Goal: Information Seeking & Learning: Learn about a topic

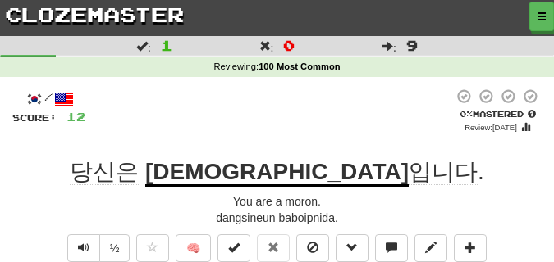
scroll to position [41, 0]
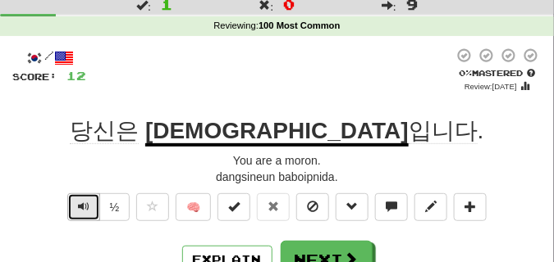
click at [82, 203] on span "Text-to-speech controls" at bounding box center [83, 206] width 11 height 11
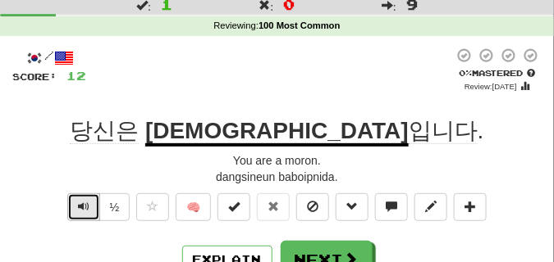
click at [82, 203] on span "Text-to-speech controls" at bounding box center [83, 206] width 11 height 11
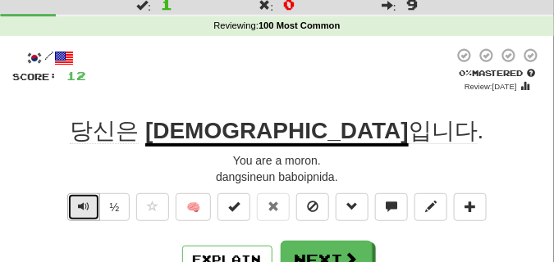
click at [82, 203] on span "Text-to-speech controls" at bounding box center [83, 206] width 11 height 11
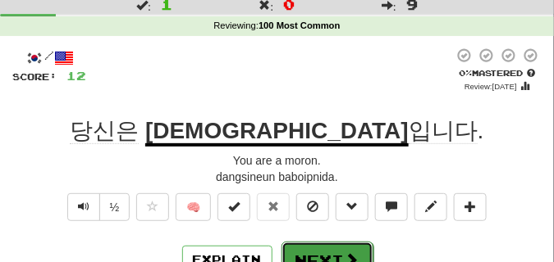
click at [307, 248] on button "Next" at bounding box center [327, 261] width 92 height 38
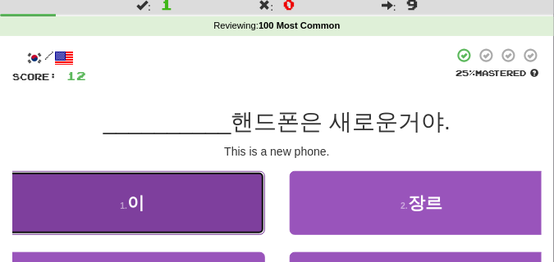
click at [170, 198] on button "1 . 이" at bounding box center [132, 203] width 265 height 64
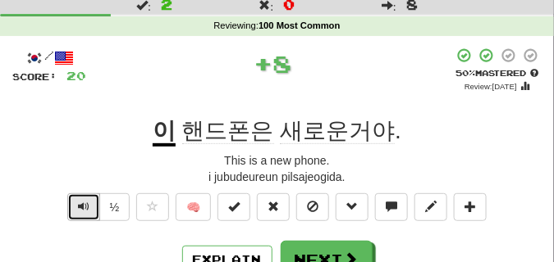
click at [79, 201] on span "Text-to-speech controls" at bounding box center [83, 206] width 11 height 11
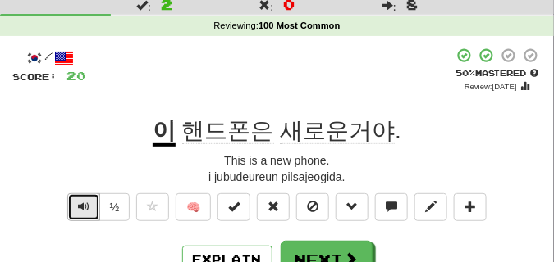
click at [79, 201] on span "Text-to-speech controls" at bounding box center [83, 206] width 11 height 11
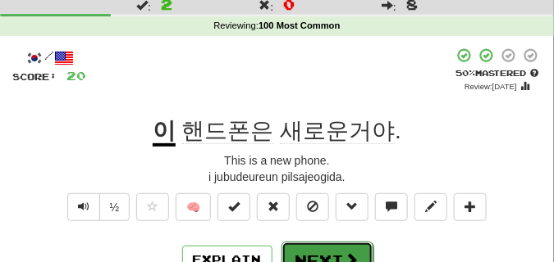
click at [315, 248] on button "Next" at bounding box center [327, 261] width 92 height 38
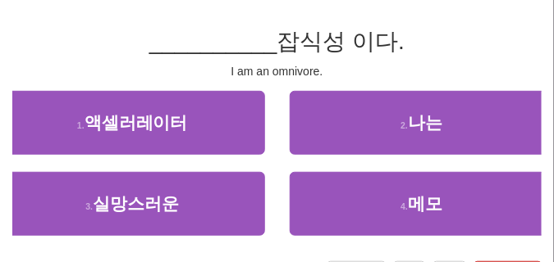
scroll to position [123, 0]
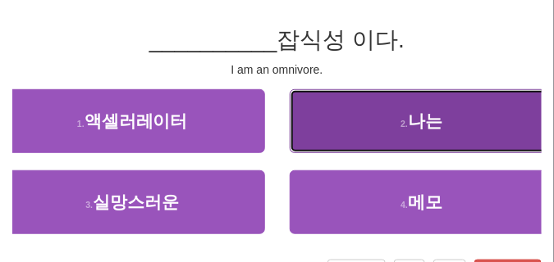
click at [342, 121] on button "2 . 나는" at bounding box center [422, 121] width 265 height 64
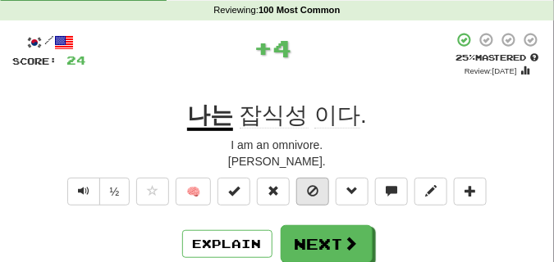
scroll to position [41, 0]
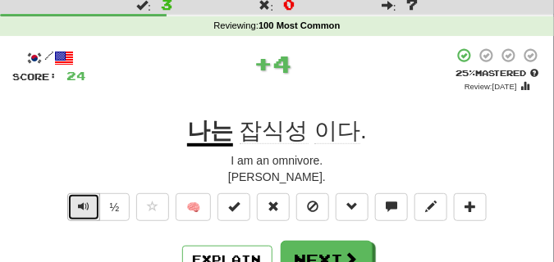
click at [89, 199] on button "Text-to-speech controls" at bounding box center [83, 208] width 33 height 28
click at [88, 199] on button "Text-to-speech controls" at bounding box center [83, 208] width 33 height 28
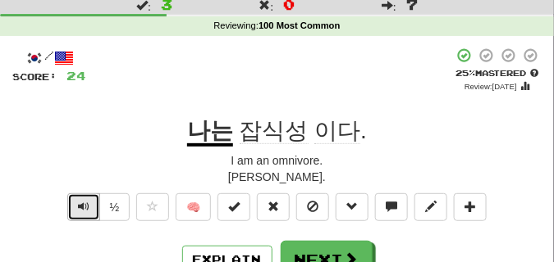
click at [88, 199] on button "Text-to-speech controls" at bounding box center [83, 208] width 33 height 28
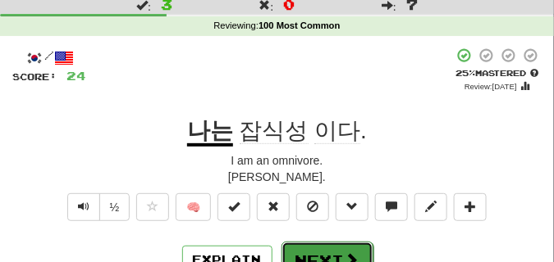
click at [314, 248] on button "Next" at bounding box center [327, 261] width 92 height 38
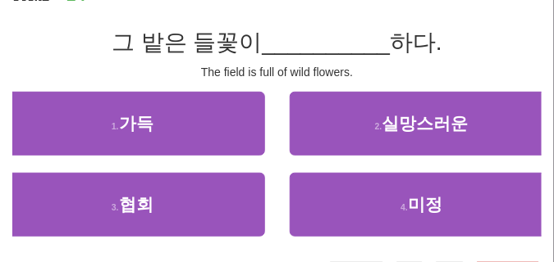
scroll to position [123, 0]
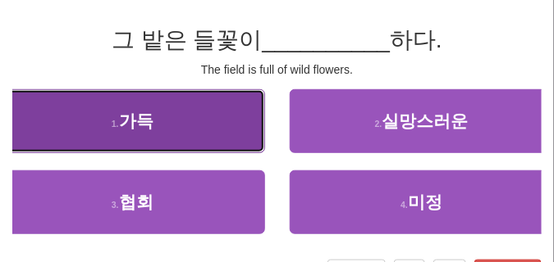
click at [135, 136] on button "1 . 가득" at bounding box center [132, 121] width 265 height 64
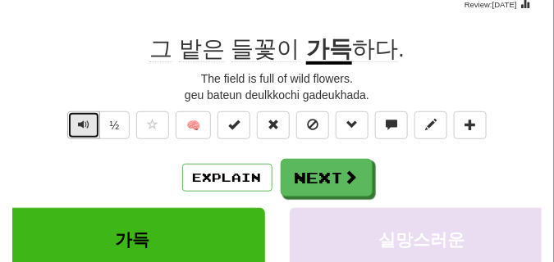
click at [70, 127] on button "Text-to-speech controls" at bounding box center [83, 126] width 33 height 28
click at [73, 127] on button "Text-to-speech controls" at bounding box center [83, 126] width 33 height 28
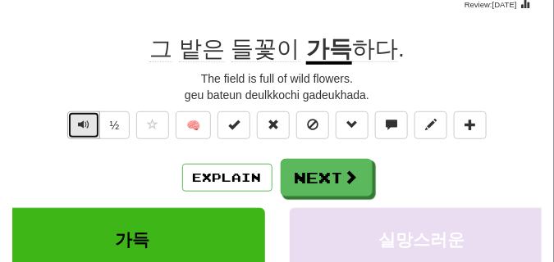
click at [82, 123] on span "Text-to-speech controls" at bounding box center [83, 124] width 11 height 11
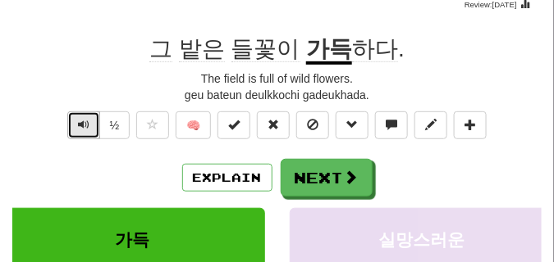
click at [82, 123] on span "Text-to-speech controls" at bounding box center [83, 124] width 11 height 11
click at [80, 124] on span "Text-to-speech controls" at bounding box center [83, 124] width 11 height 11
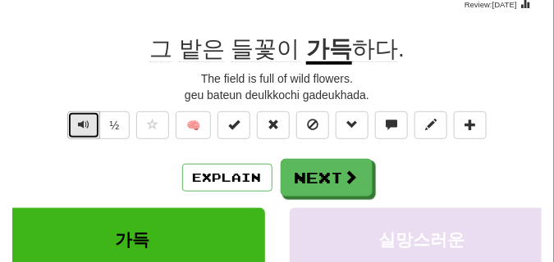
click at [80, 124] on span "Text-to-speech controls" at bounding box center [83, 124] width 11 height 11
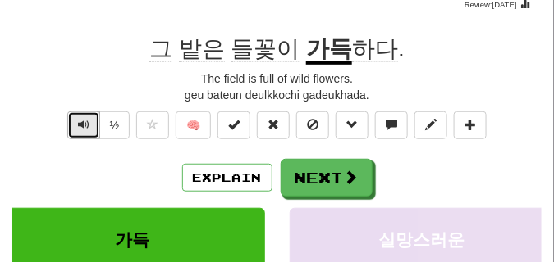
click at [80, 124] on span "Text-to-speech controls" at bounding box center [83, 124] width 11 height 11
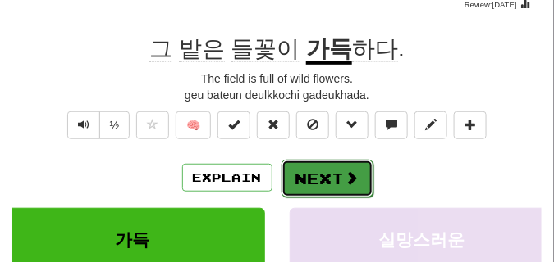
click at [317, 163] on button "Next" at bounding box center [327, 179] width 92 height 38
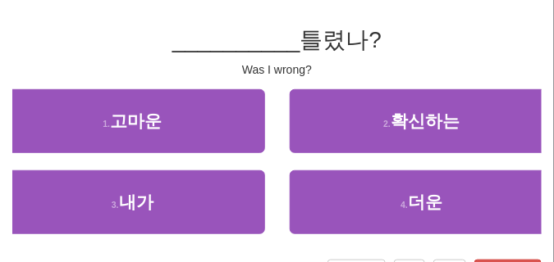
drag, startPoint x: 317, startPoint y: 162, endPoint x: 200, endPoint y: 80, distance: 142.9
click at [200, 80] on div "/ Score: 32 0 % Mastered __________ 틀렸나? Was I wrong? 1 . 고마운 2 . 확신하는 3 . 내가 4…" at bounding box center [276, 127] width 529 height 322
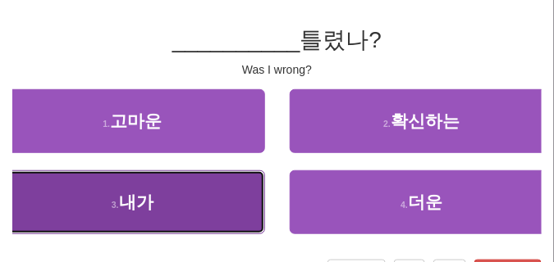
click at [186, 194] on button "3 . 내가" at bounding box center [132, 203] width 265 height 64
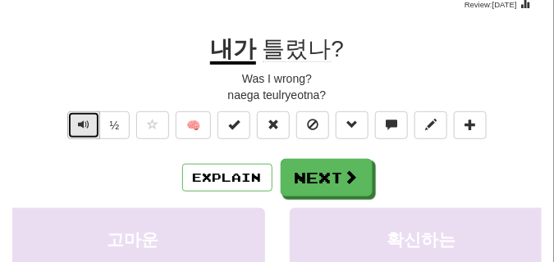
click at [86, 126] on span "Text-to-speech controls" at bounding box center [83, 124] width 11 height 11
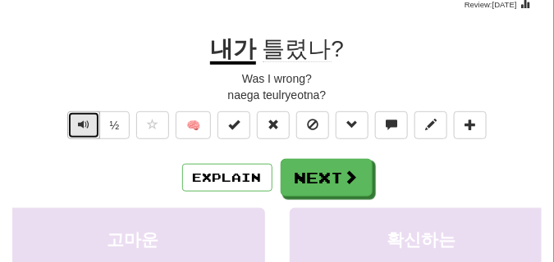
click at [83, 119] on span "Text-to-speech controls" at bounding box center [83, 124] width 11 height 11
click at [84, 124] on span "Text-to-speech controls" at bounding box center [83, 124] width 11 height 11
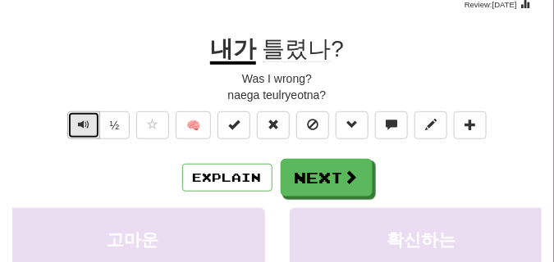
click at [84, 124] on span "Text-to-speech controls" at bounding box center [83, 124] width 11 height 11
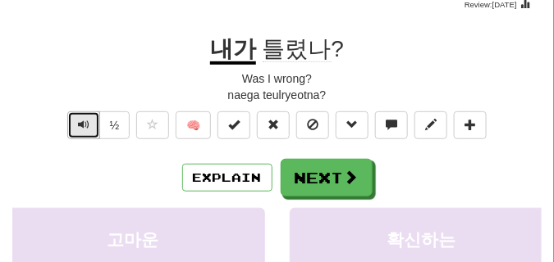
click at [84, 124] on span "Text-to-speech controls" at bounding box center [83, 124] width 11 height 11
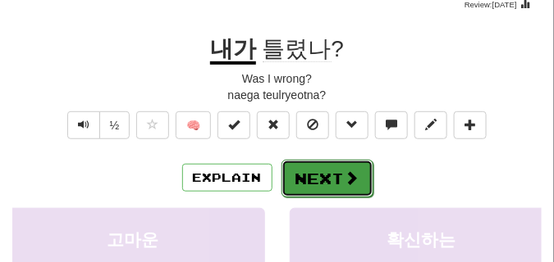
click at [317, 166] on button "Next" at bounding box center [327, 179] width 92 height 38
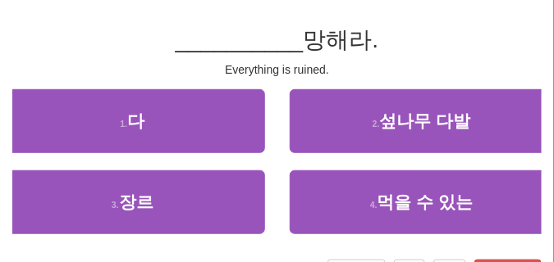
drag, startPoint x: 316, startPoint y: 164, endPoint x: 184, endPoint y: 82, distance: 155.4
click at [184, 82] on div "/ Score: 36 25 % Mastered __________ 망해라. Everything is ruined. 1 . 다 2 . 섶나무 다…" at bounding box center [276, 127] width 529 height 322
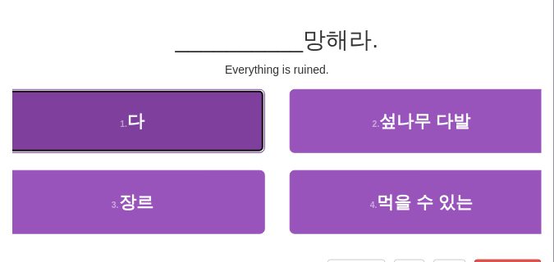
click at [178, 115] on button "1 . 다" at bounding box center [132, 121] width 265 height 64
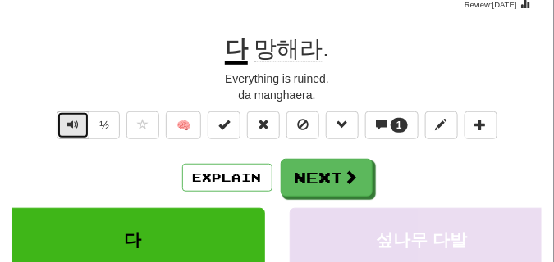
click at [64, 128] on button "Text-to-speech controls" at bounding box center [73, 126] width 33 height 28
click at [65, 125] on button "Text-to-speech controls" at bounding box center [73, 126] width 33 height 28
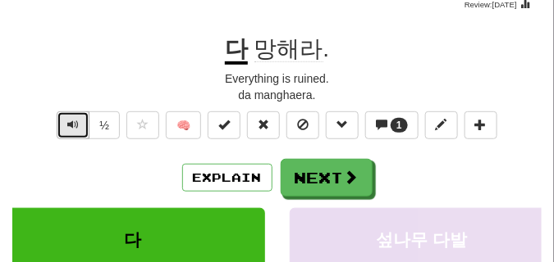
click at [65, 125] on button "Text-to-speech controls" at bounding box center [73, 126] width 33 height 28
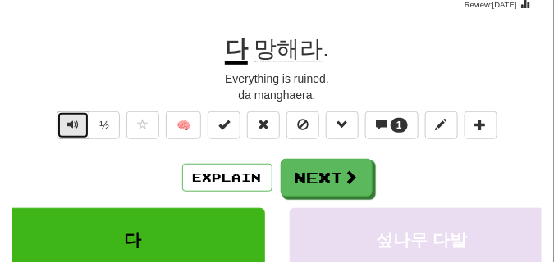
click at [65, 125] on button "Text-to-speech controls" at bounding box center [73, 126] width 33 height 28
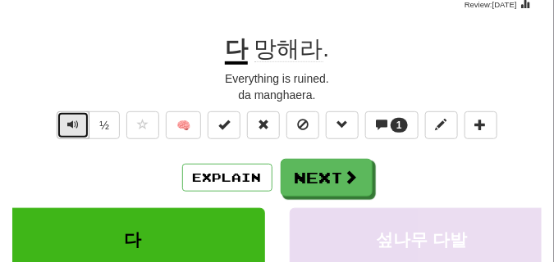
click at [65, 125] on button "Text-to-speech controls" at bounding box center [73, 126] width 33 height 28
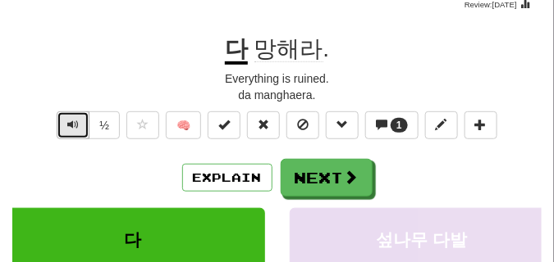
click at [65, 125] on button "Text-to-speech controls" at bounding box center [73, 126] width 33 height 28
click at [80, 120] on button "Text-to-speech controls" at bounding box center [73, 126] width 33 height 28
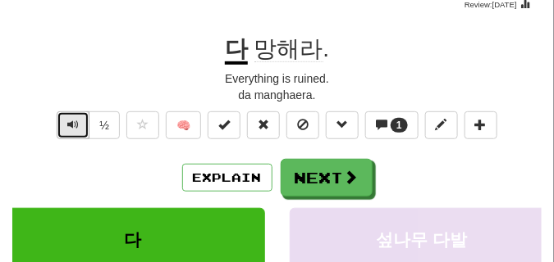
click at [80, 120] on button "Text-to-speech controls" at bounding box center [73, 126] width 33 height 28
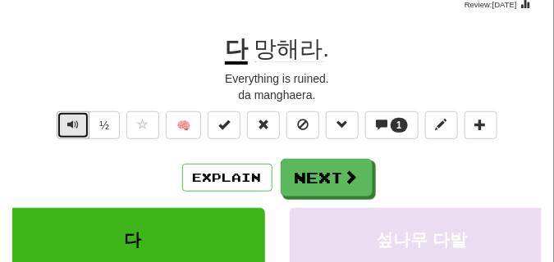
click at [80, 120] on button "Text-to-speech controls" at bounding box center [73, 126] width 33 height 28
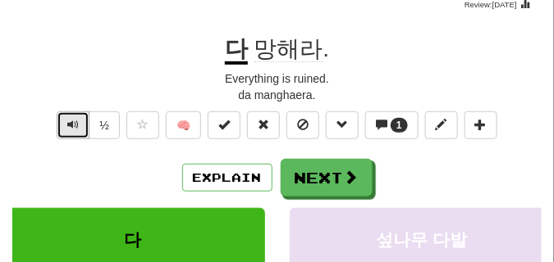
click at [80, 120] on button "Text-to-speech controls" at bounding box center [73, 126] width 33 height 28
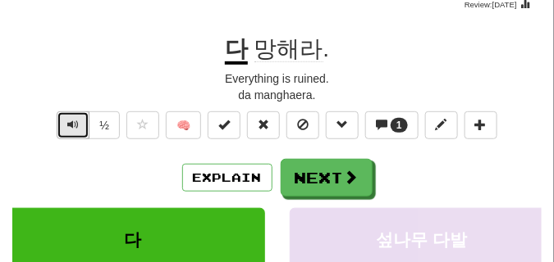
click at [80, 120] on button "Text-to-speech controls" at bounding box center [73, 126] width 33 height 28
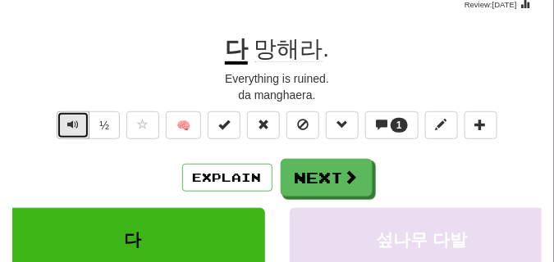
click at [80, 120] on button "Text-to-speech controls" at bounding box center [73, 126] width 33 height 28
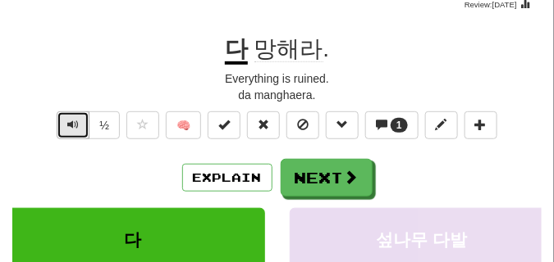
click at [80, 120] on button "Text-to-speech controls" at bounding box center [73, 126] width 33 height 28
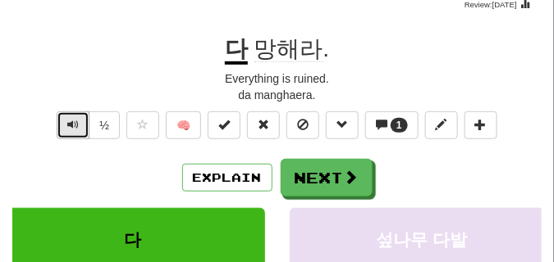
click at [80, 120] on button "Text-to-speech controls" at bounding box center [73, 126] width 33 height 28
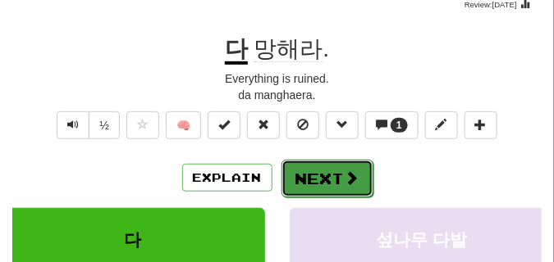
click at [308, 162] on button "Next" at bounding box center [327, 179] width 92 height 38
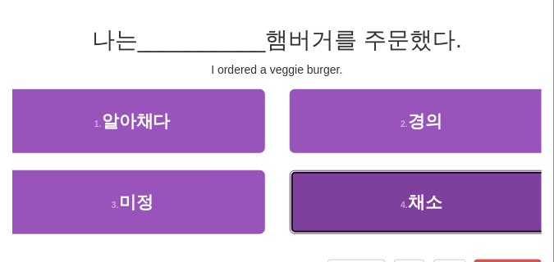
click at [317, 189] on button "4 . 채소" at bounding box center [422, 203] width 265 height 64
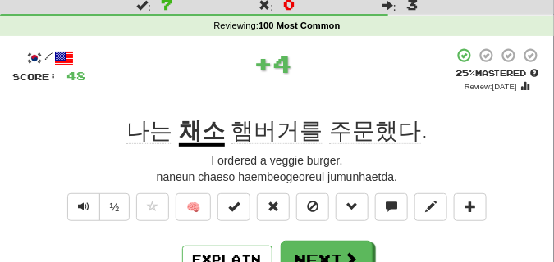
scroll to position [82, 0]
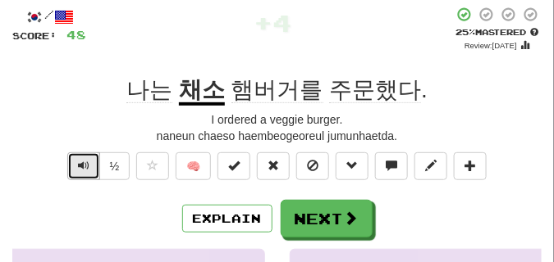
click at [90, 171] on button "Text-to-speech controls" at bounding box center [83, 167] width 33 height 28
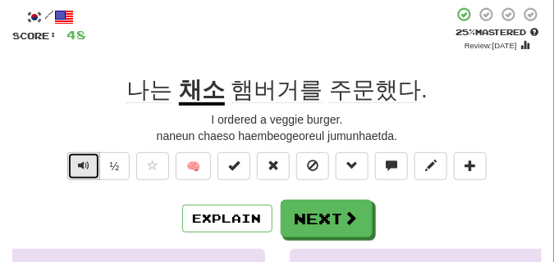
click at [90, 167] on button "Text-to-speech controls" at bounding box center [83, 167] width 33 height 28
click at [75, 166] on button "Text-to-speech controls" at bounding box center [83, 167] width 33 height 28
click at [91, 166] on button "Text-to-speech controls" at bounding box center [83, 167] width 33 height 28
click at [90, 165] on button "Text-to-speech controls" at bounding box center [83, 167] width 33 height 28
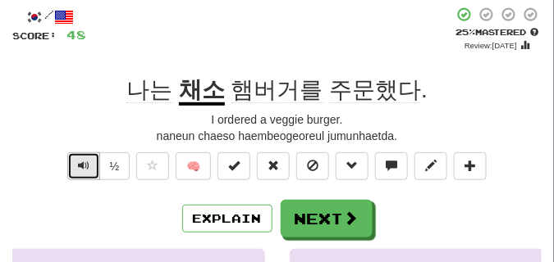
click at [89, 164] on button "Text-to-speech controls" at bounding box center [83, 167] width 33 height 28
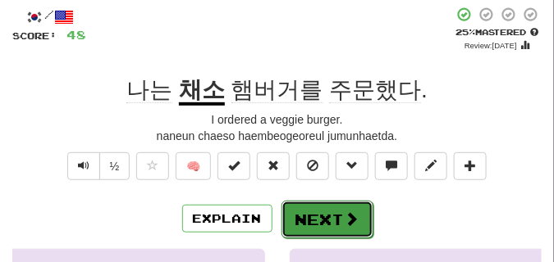
click at [333, 205] on button "Next" at bounding box center [327, 220] width 92 height 38
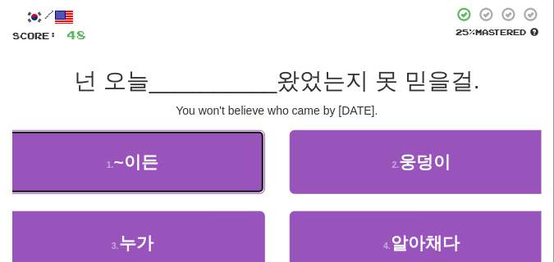
drag, startPoint x: 121, startPoint y: 133, endPoint x: 115, endPoint y: 119, distance: 15.1
click at [115, 119] on div "/ Score: 48 25 % Mastered 넌 오늘 __________ 왔었는지 못 믿을걸. You won't believe who cam…" at bounding box center [276, 168] width 529 height 322
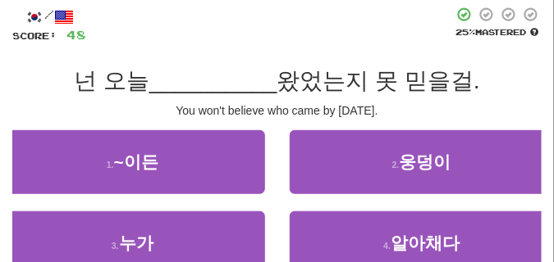
click at [115, 119] on div "You won't believe who came by today." at bounding box center [276, 111] width 529 height 16
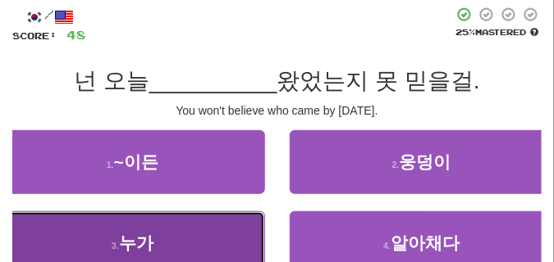
click at [116, 236] on button "3 . 누가" at bounding box center [132, 244] width 265 height 64
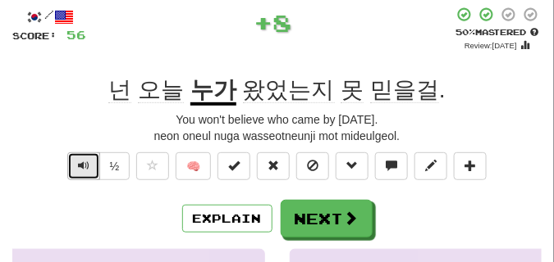
click at [83, 170] on span "Text-to-speech controls" at bounding box center [83, 165] width 11 height 11
click at [80, 162] on span "Text-to-speech controls" at bounding box center [83, 165] width 11 height 11
click at [81, 166] on span "Text-to-speech controls" at bounding box center [83, 165] width 11 height 11
click at [87, 165] on span "Text-to-speech controls" at bounding box center [83, 165] width 11 height 11
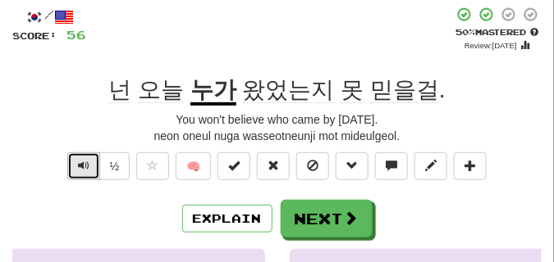
click at [87, 165] on span "Text-to-speech controls" at bounding box center [83, 165] width 11 height 11
click at [87, 164] on span "Text-to-speech controls" at bounding box center [83, 165] width 11 height 11
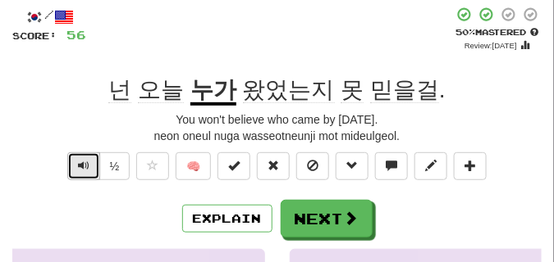
click at [87, 164] on span "Text-to-speech controls" at bounding box center [83, 165] width 11 height 11
click at [84, 162] on span "Text-to-speech controls" at bounding box center [83, 165] width 11 height 11
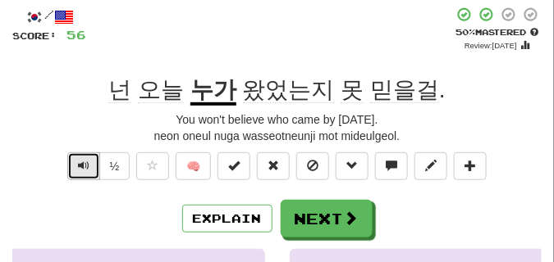
click at [84, 162] on span "Text-to-speech controls" at bounding box center [83, 165] width 11 height 11
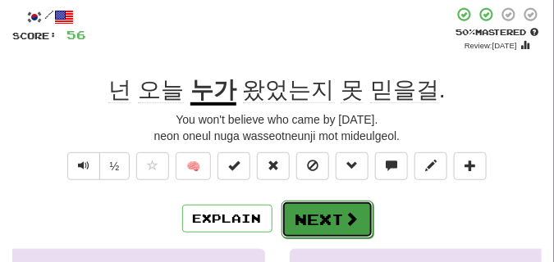
click at [336, 203] on button "Next" at bounding box center [327, 220] width 92 height 38
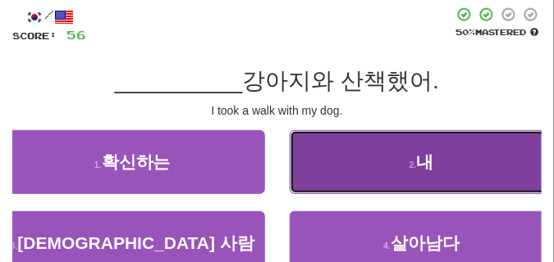
click at [358, 153] on button "2 . 내" at bounding box center [422, 162] width 265 height 64
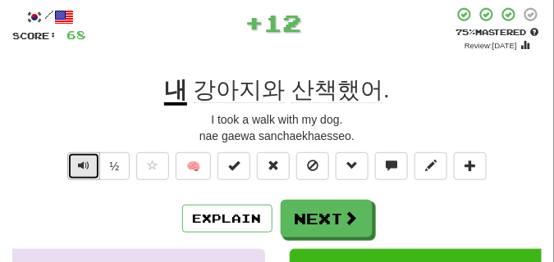
click at [82, 160] on span "Text-to-speech controls" at bounding box center [83, 165] width 11 height 11
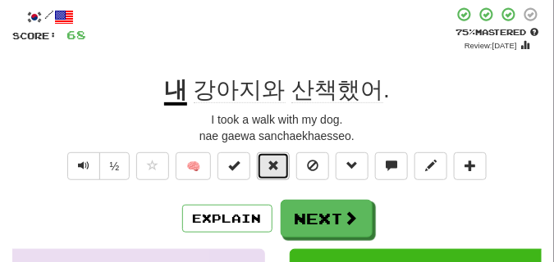
click at [268, 162] on button at bounding box center [273, 167] width 33 height 28
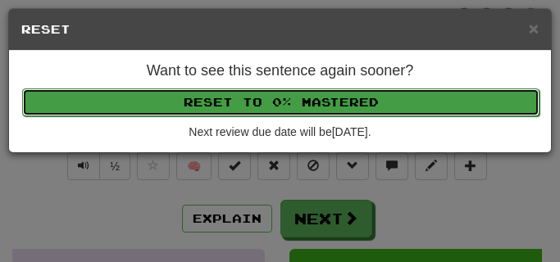
click at [266, 106] on button "Reset to 0% Mastered" at bounding box center [281, 103] width 518 height 28
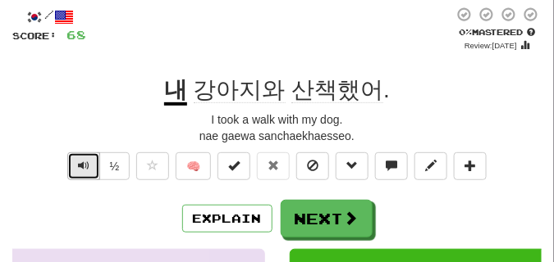
click at [90, 158] on button "Text-to-speech controls" at bounding box center [83, 167] width 33 height 28
click at [83, 161] on span "Text-to-speech controls" at bounding box center [83, 165] width 11 height 11
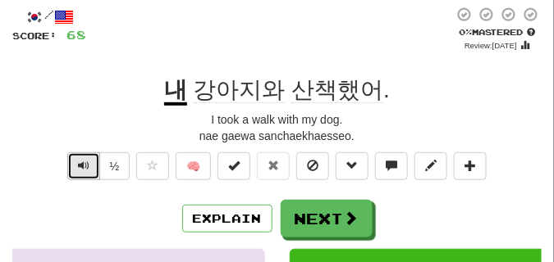
click at [83, 161] on span "Text-to-speech controls" at bounding box center [83, 165] width 11 height 11
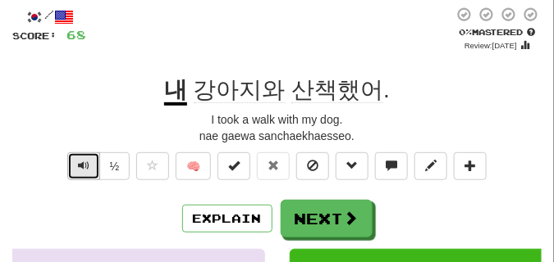
click at [83, 161] on span "Text-to-speech controls" at bounding box center [83, 165] width 11 height 11
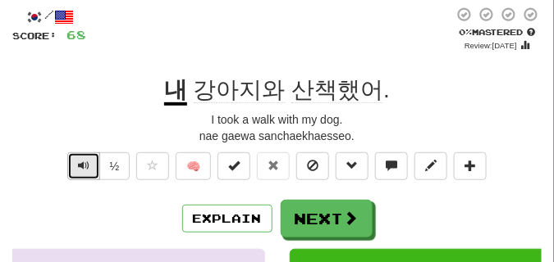
click at [83, 161] on span "Text-to-speech controls" at bounding box center [83, 165] width 11 height 11
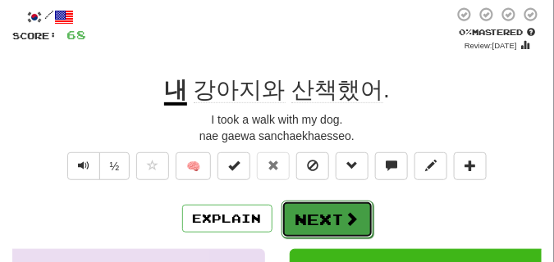
click at [309, 204] on button "Next" at bounding box center [327, 220] width 92 height 38
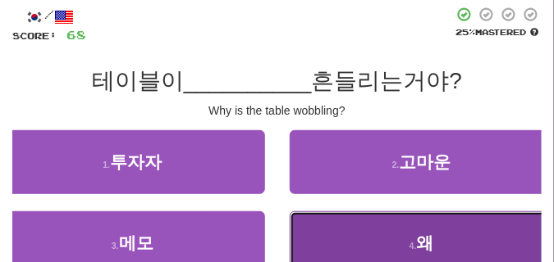
click at [366, 230] on button "4 . 왜" at bounding box center [422, 244] width 265 height 64
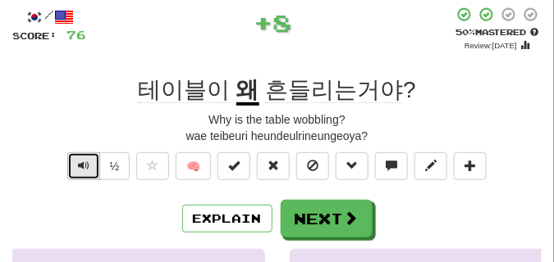
click at [89, 166] on button "Text-to-speech controls" at bounding box center [83, 167] width 33 height 28
click at [91, 168] on button "Text-to-speech controls" at bounding box center [83, 167] width 33 height 28
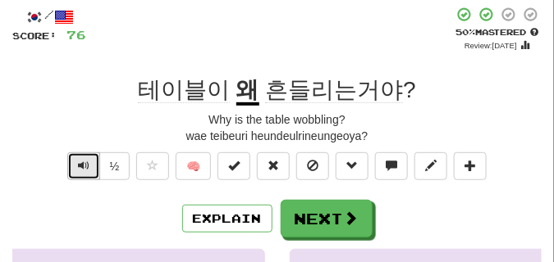
click at [91, 168] on button "Text-to-speech controls" at bounding box center [83, 167] width 33 height 28
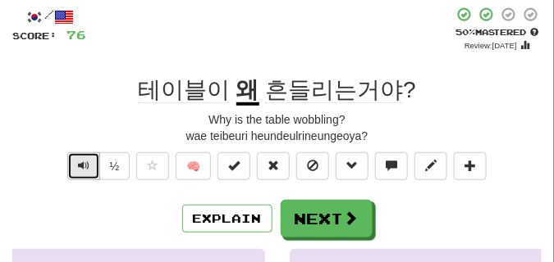
click at [91, 168] on button "Text-to-speech controls" at bounding box center [83, 167] width 33 height 28
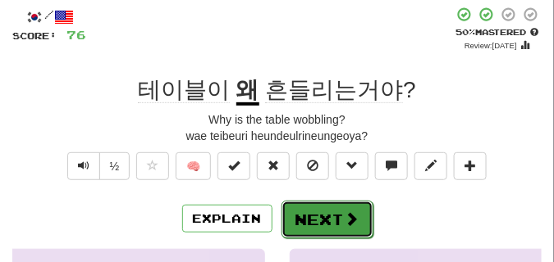
click at [312, 203] on button "Next" at bounding box center [327, 220] width 92 height 38
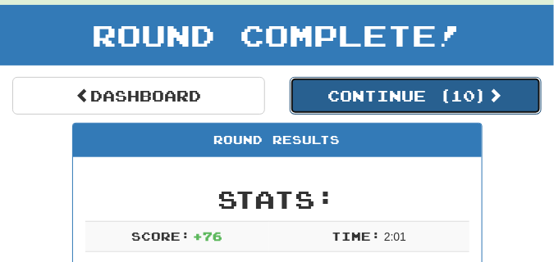
click at [356, 102] on button "Continue ( 10 )" at bounding box center [416, 96] width 253 height 38
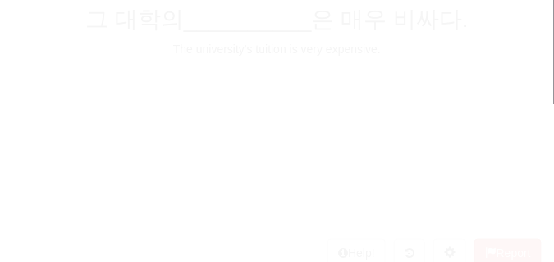
scroll to position [72, 0]
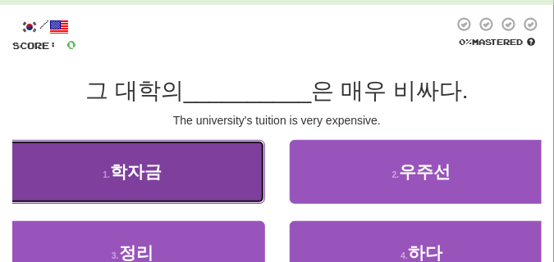
click at [235, 166] on button "1 . 학자금" at bounding box center [132, 172] width 265 height 64
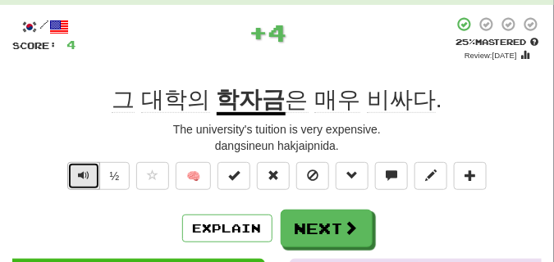
click at [80, 172] on span "Text-to-speech controls" at bounding box center [83, 175] width 11 height 11
click at [87, 173] on span "Text-to-speech controls" at bounding box center [83, 175] width 11 height 11
click at [88, 173] on span "Text-to-speech controls" at bounding box center [83, 175] width 11 height 11
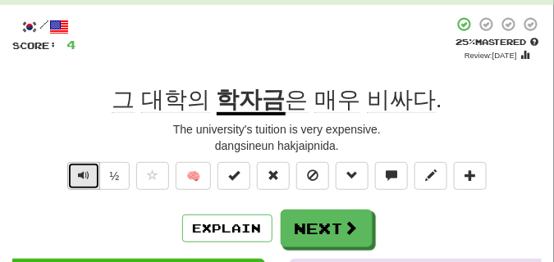
click at [88, 173] on span "Text-to-speech controls" at bounding box center [83, 175] width 11 height 11
click at [93, 177] on button "Text-to-speech controls" at bounding box center [83, 176] width 33 height 28
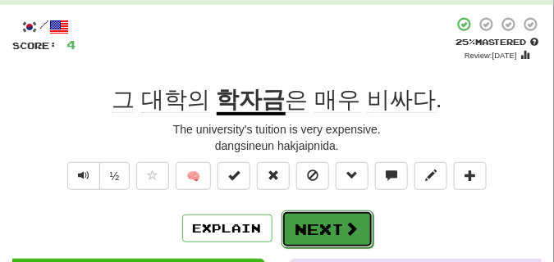
click at [308, 212] on button "Next" at bounding box center [327, 230] width 92 height 38
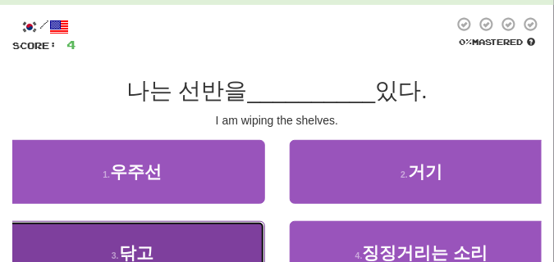
click at [213, 242] on button "3 . 닦고" at bounding box center [132, 253] width 265 height 64
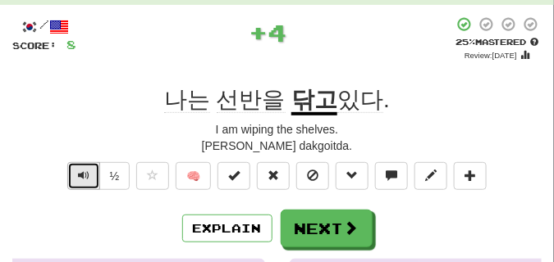
click at [91, 176] on button "Text-to-speech controls" at bounding box center [83, 176] width 33 height 28
click at [85, 172] on span "Text-to-speech controls" at bounding box center [83, 175] width 11 height 11
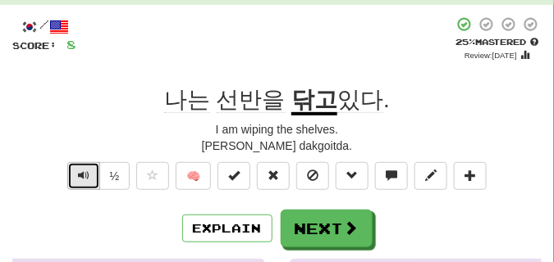
click at [85, 172] on span "Text-to-speech controls" at bounding box center [83, 175] width 11 height 11
click at [86, 172] on span "Text-to-speech controls" at bounding box center [83, 175] width 11 height 11
click at [87, 172] on span "Text-to-speech controls" at bounding box center [83, 175] width 11 height 11
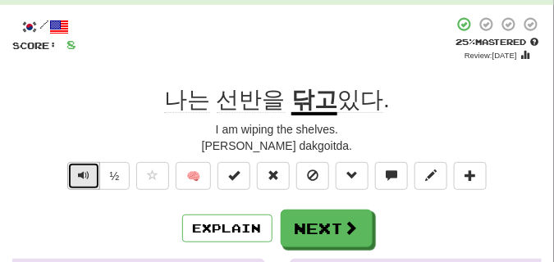
click at [87, 172] on span "Text-to-speech controls" at bounding box center [83, 175] width 11 height 11
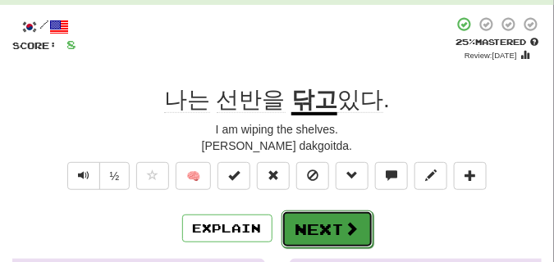
click at [294, 214] on button "Next" at bounding box center [327, 230] width 92 height 38
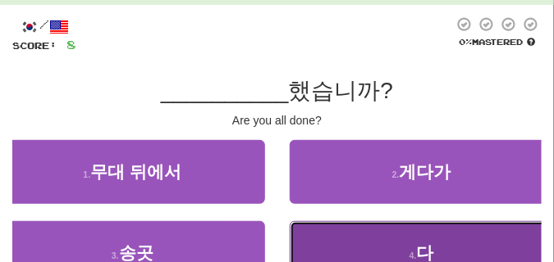
click at [351, 239] on button "4 . 다" at bounding box center [422, 253] width 265 height 64
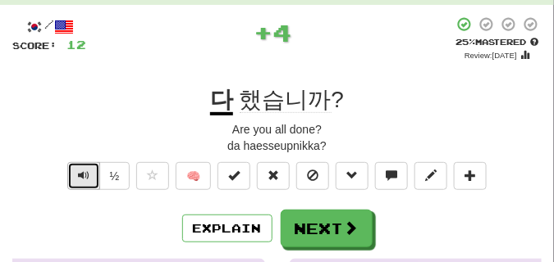
click at [80, 172] on span "Text-to-speech controls" at bounding box center [83, 175] width 11 height 11
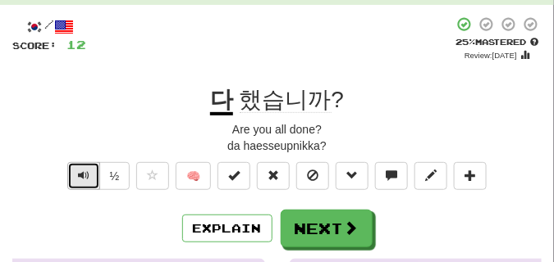
click at [80, 172] on span "Text-to-speech controls" at bounding box center [83, 175] width 11 height 11
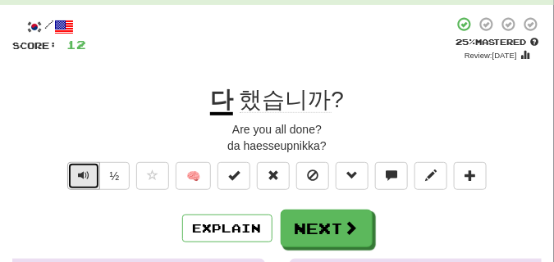
click at [80, 172] on span "Text-to-speech controls" at bounding box center [83, 175] width 11 height 11
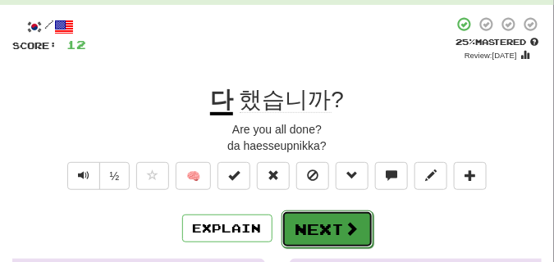
click at [308, 218] on button "Next" at bounding box center [327, 230] width 92 height 38
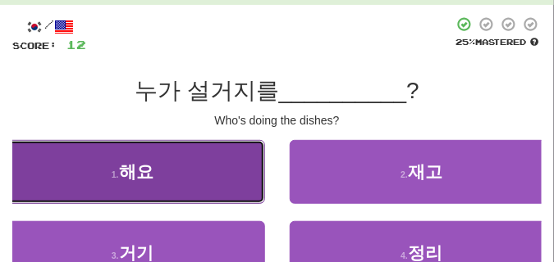
click at [220, 176] on button "1 . 해요" at bounding box center [132, 172] width 265 height 64
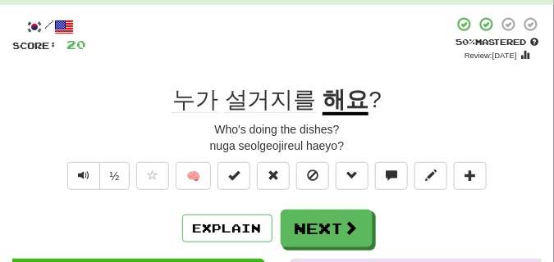
click at [123, 146] on div "nuga seolgeojireul haeyo?" at bounding box center [276, 146] width 529 height 16
click at [89, 170] on button "Text-to-speech controls" at bounding box center [83, 176] width 33 height 28
click at [153, 77] on div "/ Score: 20 + 8 50 % Mastered Review: 2025-09-26 누가 설거지를 해요 ? Who's doing the d…" at bounding box center [276, 262] width 529 height 492
click at [75, 180] on button "Text-to-speech controls" at bounding box center [83, 176] width 33 height 28
click at [75, 178] on button "Text-to-speech controls" at bounding box center [83, 176] width 33 height 28
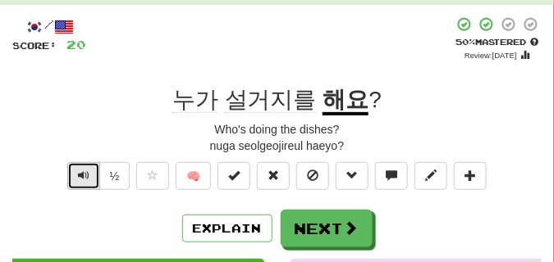
click at [75, 177] on button "Text-to-speech controls" at bounding box center [83, 176] width 33 height 28
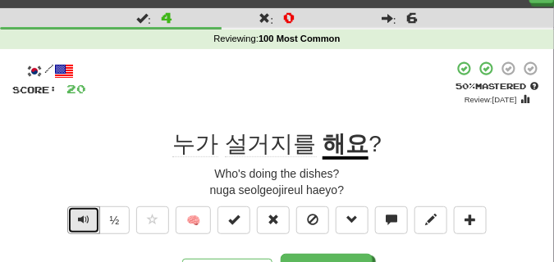
scroll to position [41, 0]
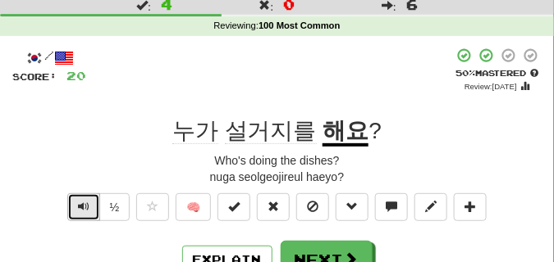
click at [78, 198] on button "Text-to-speech controls" at bounding box center [83, 208] width 33 height 28
click at [83, 206] on span "Text-to-speech controls" at bounding box center [83, 206] width 11 height 11
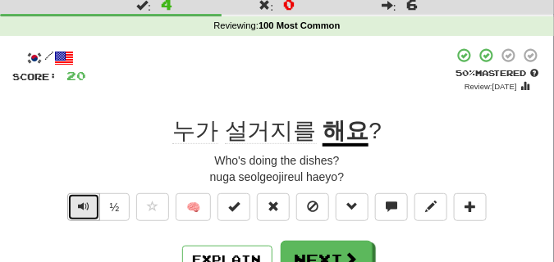
click at [83, 206] on span "Text-to-speech controls" at bounding box center [83, 206] width 11 height 11
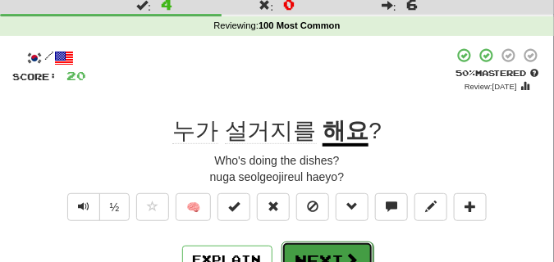
click at [306, 248] on button "Next" at bounding box center [327, 261] width 92 height 38
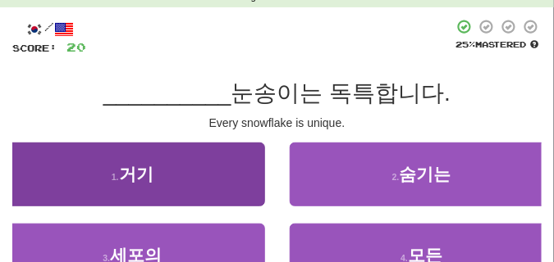
scroll to position [82, 0]
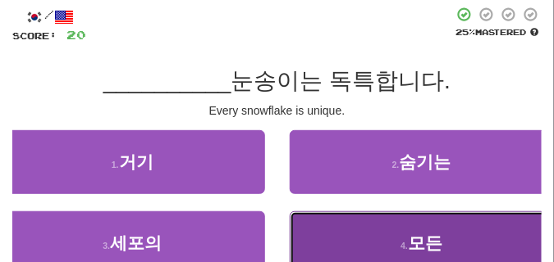
click at [297, 226] on button "4 . 모든" at bounding box center [422, 244] width 265 height 64
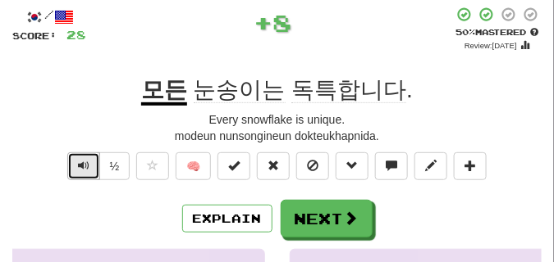
click at [78, 165] on span "Text-to-speech controls" at bounding box center [83, 165] width 11 height 11
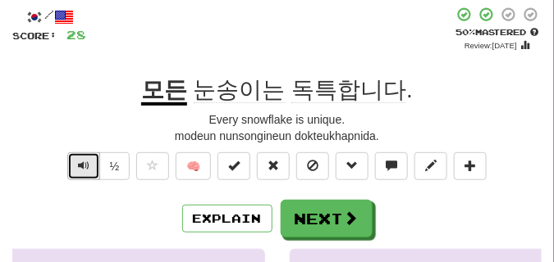
click at [80, 164] on span "Text-to-speech controls" at bounding box center [83, 165] width 11 height 11
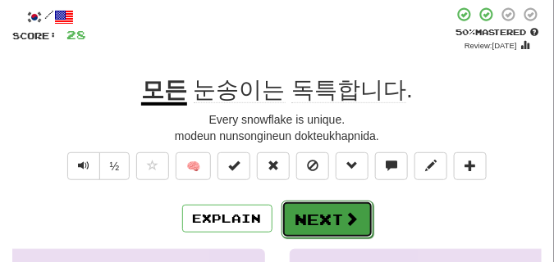
click at [336, 209] on button "Next" at bounding box center [327, 220] width 92 height 38
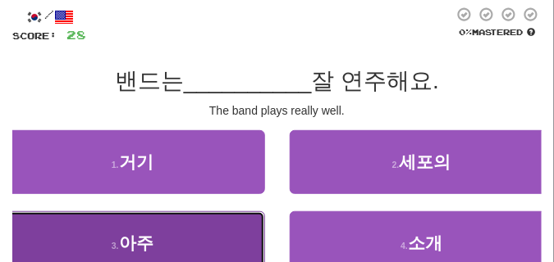
click at [147, 237] on span "아주" at bounding box center [136, 243] width 34 height 19
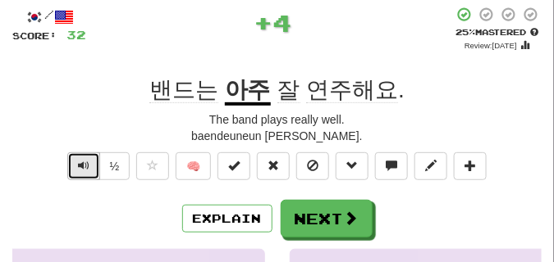
click at [78, 166] on span "Text-to-speech controls" at bounding box center [83, 165] width 11 height 11
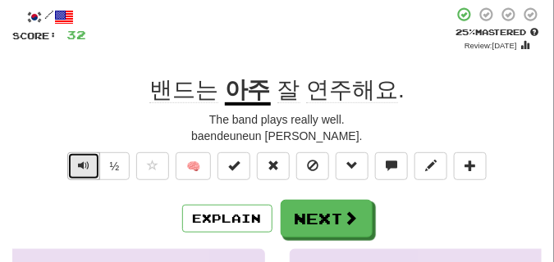
click at [80, 162] on span "Text-to-speech controls" at bounding box center [83, 165] width 11 height 11
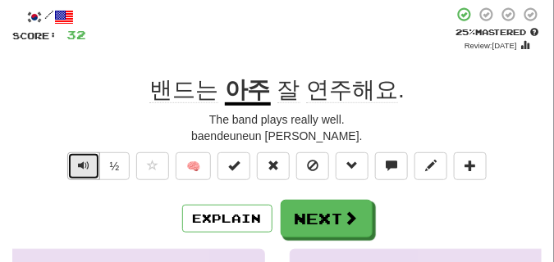
click at [80, 162] on span "Text-to-speech controls" at bounding box center [83, 165] width 11 height 11
click at [81, 161] on span "Text-to-speech controls" at bounding box center [83, 165] width 11 height 11
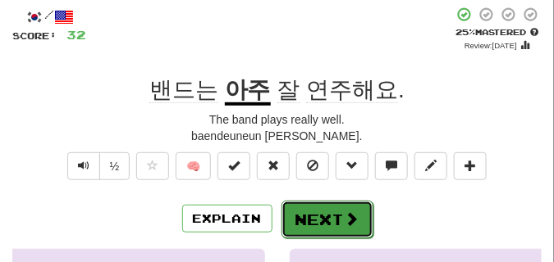
click at [340, 208] on button "Next" at bounding box center [327, 220] width 92 height 38
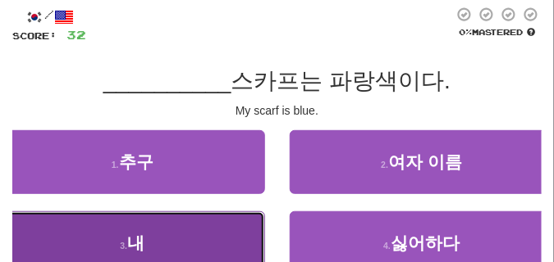
click at [194, 223] on button "3 . 내" at bounding box center [132, 244] width 265 height 64
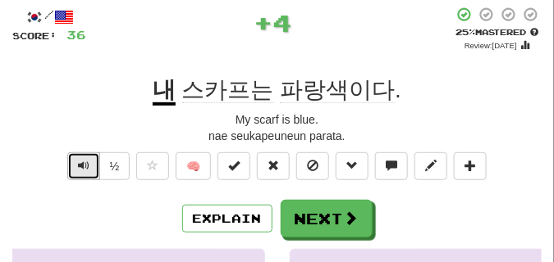
click at [80, 166] on span "Text-to-speech controls" at bounding box center [83, 165] width 11 height 11
click at [80, 165] on span "Text-to-speech controls" at bounding box center [83, 165] width 11 height 11
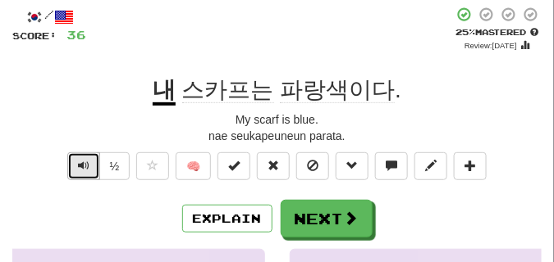
click at [80, 165] on span "Text-to-speech controls" at bounding box center [83, 165] width 11 height 11
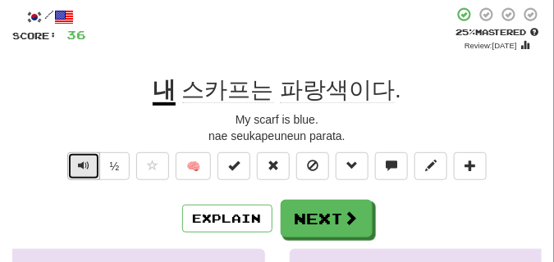
click at [81, 164] on span "Text-to-speech controls" at bounding box center [83, 165] width 11 height 11
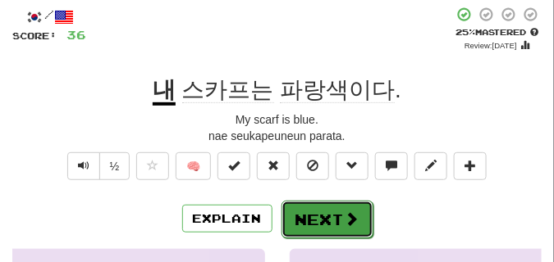
click at [315, 208] on button "Next" at bounding box center [327, 220] width 92 height 38
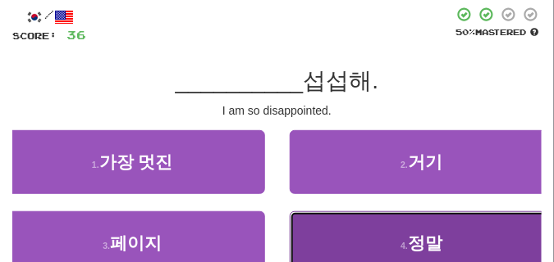
click at [352, 221] on button "4 . 정말" at bounding box center [422, 244] width 265 height 64
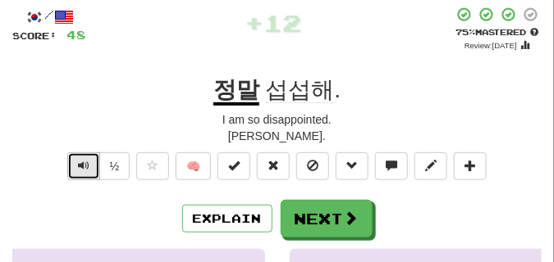
click at [68, 164] on button "Text-to-speech controls" at bounding box center [83, 167] width 33 height 28
click at [70, 164] on button "Text-to-speech controls" at bounding box center [83, 167] width 33 height 28
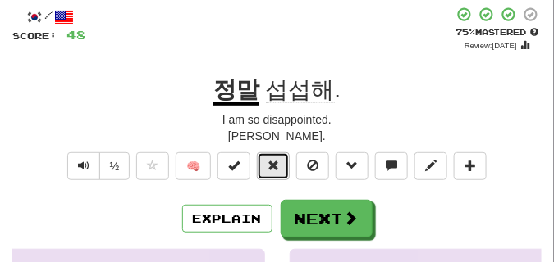
click at [273, 172] on button at bounding box center [273, 167] width 33 height 28
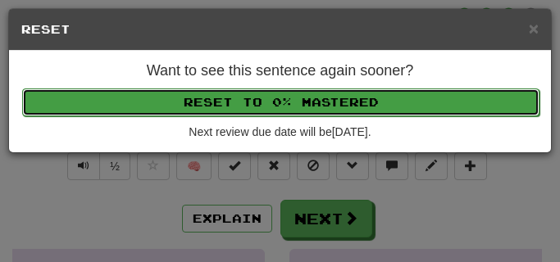
click at [256, 107] on button "Reset to 0% Mastered" at bounding box center [281, 103] width 518 height 28
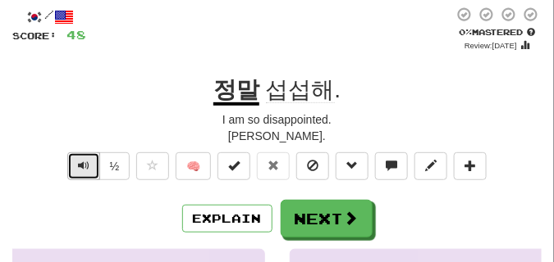
click at [83, 161] on span "Text-to-speech controls" at bounding box center [83, 165] width 11 height 11
click at [84, 160] on span "Text-to-speech controls" at bounding box center [83, 165] width 11 height 11
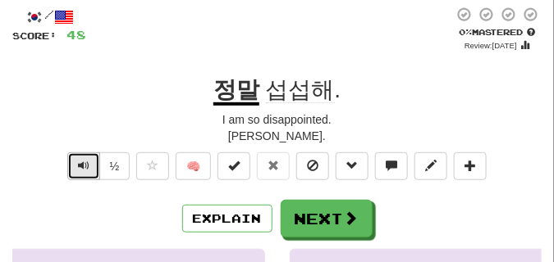
click at [84, 160] on span "Text-to-speech controls" at bounding box center [83, 165] width 11 height 11
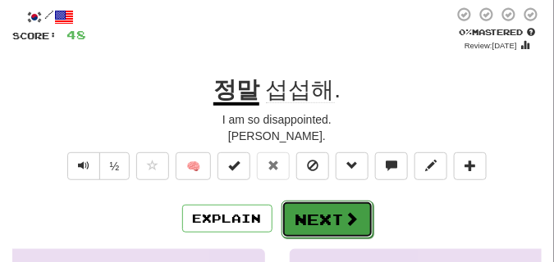
click at [328, 212] on button "Next" at bounding box center [327, 220] width 92 height 38
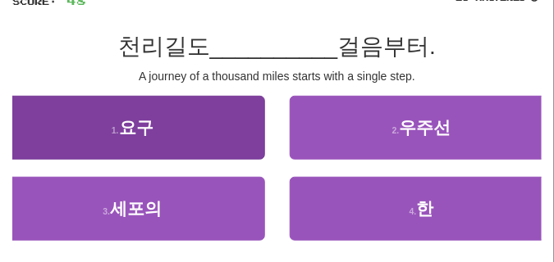
scroll to position [123, 0]
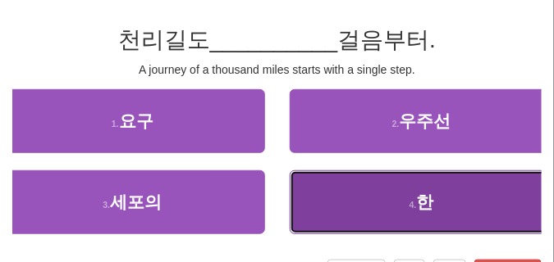
click at [311, 185] on button "4 . 한" at bounding box center [422, 203] width 265 height 64
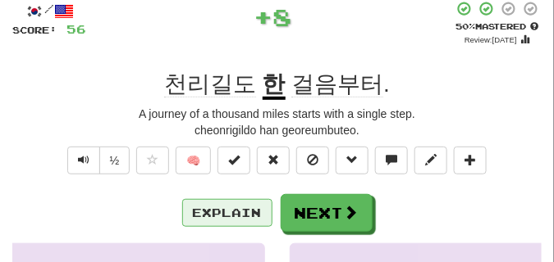
scroll to position [41, 0]
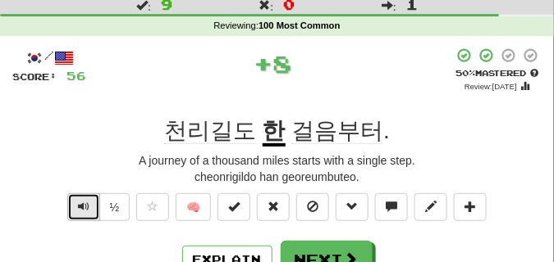
click at [75, 209] on button "Text-to-speech controls" at bounding box center [83, 208] width 33 height 28
click at [75, 208] on button "Text-to-speech controls" at bounding box center [83, 208] width 33 height 28
click at [76, 208] on button "Text-to-speech controls" at bounding box center [83, 208] width 33 height 28
click at [81, 203] on span "Text-to-speech controls" at bounding box center [83, 206] width 11 height 11
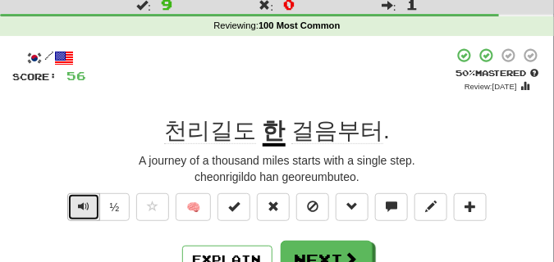
click at [81, 203] on span "Text-to-speech controls" at bounding box center [83, 206] width 11 height 11
click at [83, 198] on button "Text-to-speech controls" at bounding box center [83, 208] width 33 height 28
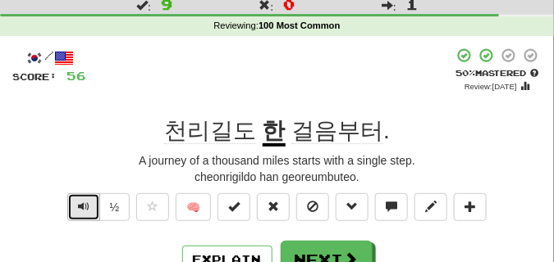
click at [83, 198] on button "Text-to-speech controls" at bounding box center [83, 208] width 33 height 28
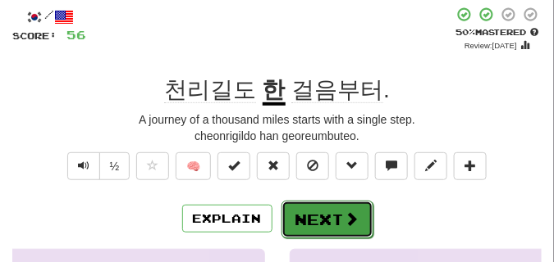
click at [319, 205] on button "Next" at bounding box center [327, 220] width 92 height 38
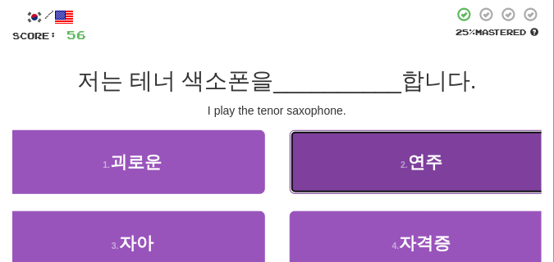
click at [325, 173] on button "2 . 연주" at bounding box center [422, 162] width 265 height 64
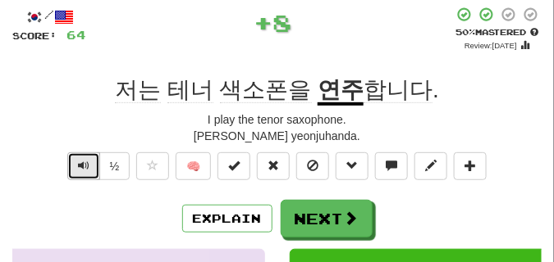
click at [80, 162] on span "Text-to-speech controls" at bounding box center [83, 165] width 11 height 11
click at [80, 160] on span "Text-to-speech controls" at bounding box center [83, 165] width 11 height 11
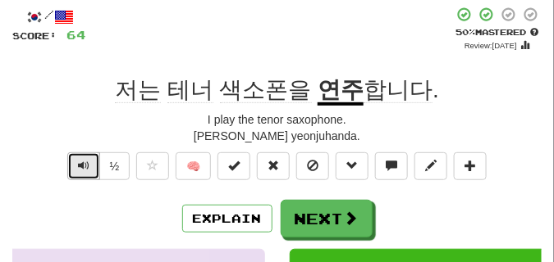
click at [80, 160] on span "Text-to-speech controls" at bounding box center [83, 165] width 11 height 11
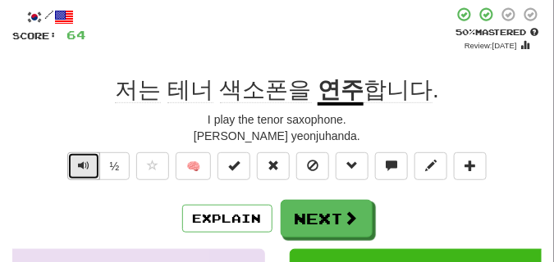
click at [80, 160] on span "Text-to-speech controls" at bounding box center [83, 165] width 11 height 11
click at [83, 162] on span "Text-to-speech controls" at bounding box center [83, 165] width 11 height 11
click at [84, 162] on span "Text-to-speech controls" at bounding box center [83, 165] width 11 height 11
click at [84, 161] on span "Text-to-speech controls" at bounding box center [83, 165] width 11 height 11
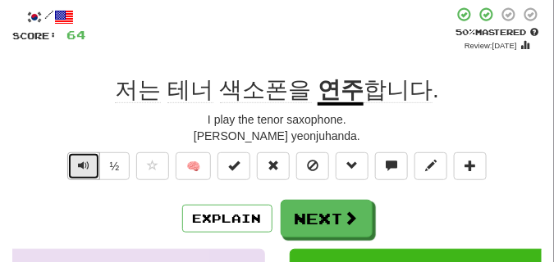
click at [84, 161] on span "Text-to-speech controls" at bounding box center [83, 165] width 11 height 11
click at [84, 160] on span "Text-to-speech controls" at bounding box center [83, 165] width 11 height 11
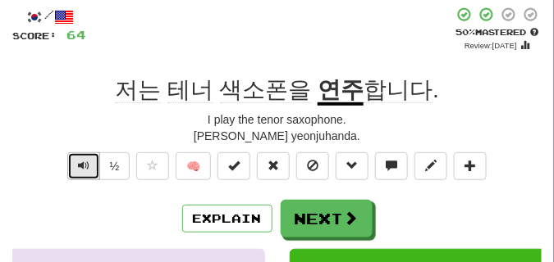
click at [84, 160] on span "Text-to-speech controls" at bounding box center [83, 165] width 11 height 11
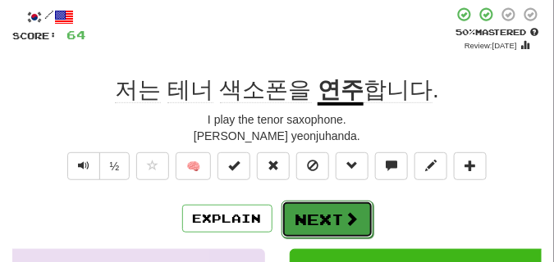
click at [322, 213] on button "Next" at bounding box center [327, 220] width 92 height 38
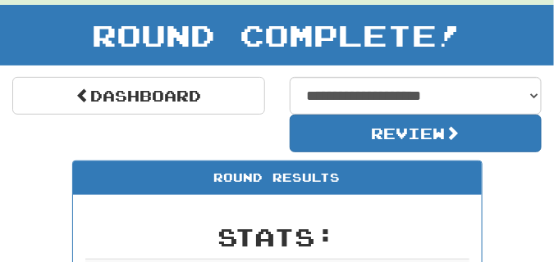
scroll to position [113, 0]
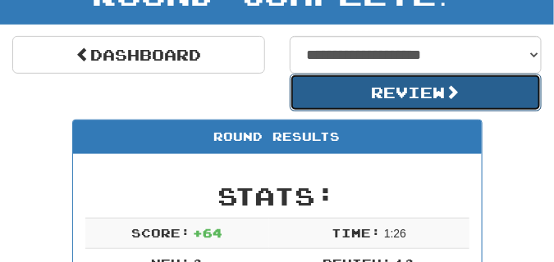
click at [320, 100] on button "Review" at bounding box center [416, 93] width 253 height 38
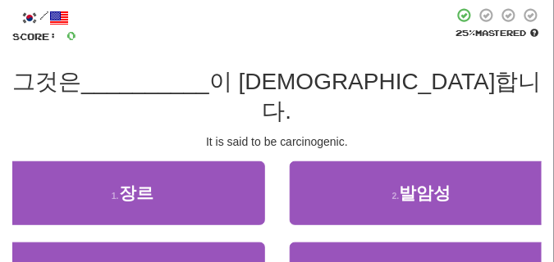
scroll to position [82, 0]
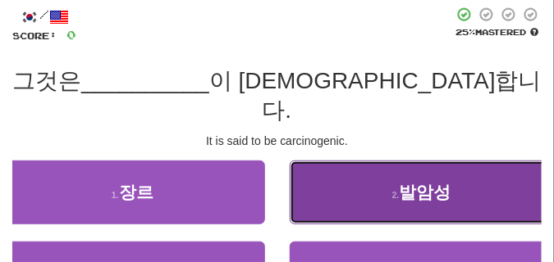
click at [382, 171] on button "2 . [DEMOGRAPHIC_DATA]" at bounding box center [422, 193] width 265 height 64
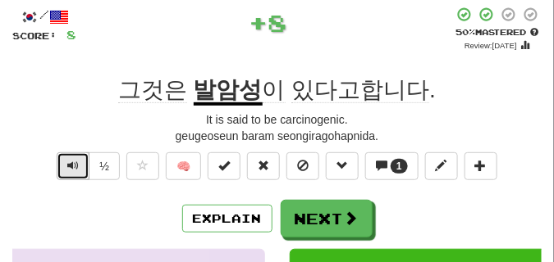
click at [67, 165] on span "Text-to-speech controls" at bounding box center [72, 165] width 11 height 11
click at [68, 165] on span "Text-to-speech controls" at bounding box center [72, 165] width 11 height 11
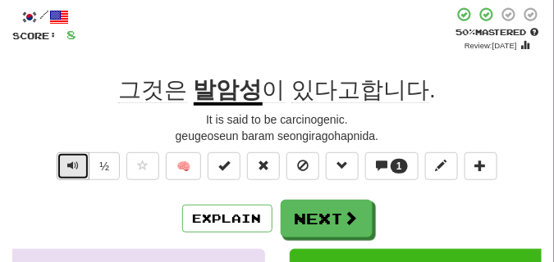
click at [71, 163] on span "Text-to-speech controls" at bounding box center [72, 165] width 11 height 11
click at [71, 162] on span "Text-to-speech controls" at bounding box center [72, 165] width 11 height 11
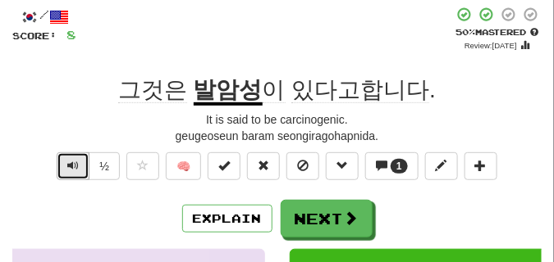
click at [71, 162] on span "Text-to-speech controls" at bounding box center [72, 165] width 11 height 11
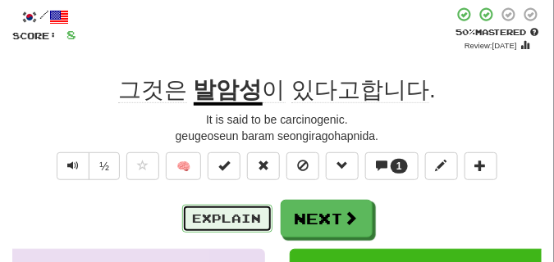
click at [226, 216] on button "Explain" at bounding box center [227, 219] width 90 height 28
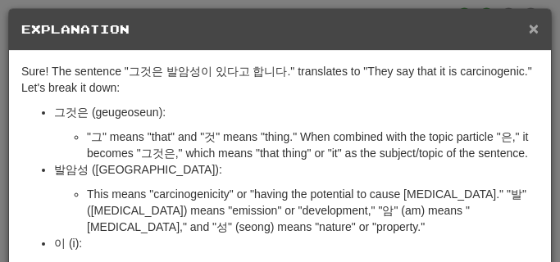
click at [529, 30] on span "×" at bounding box center [534, 28] width 10 height 19
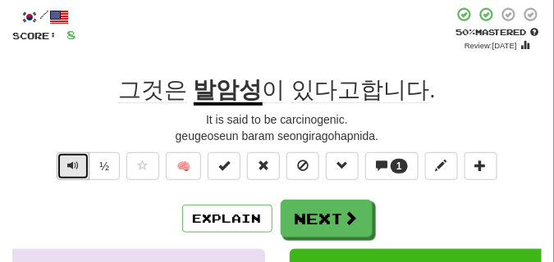
click at [68, 162] on span "Text-to-speech controls" at bounding box center [72, 165] width 11 height 11
click at [70, 160] on span "Text-to-speech controls" at bounding box center [72, 165] width 11 height 11
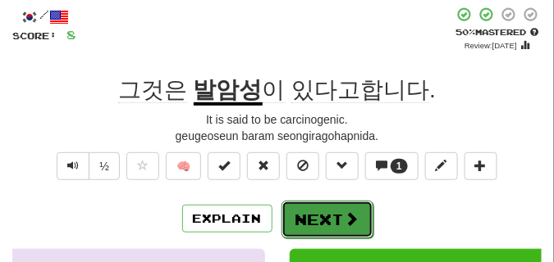
click at [349, 218] on span at bounding box center [351, 219] width 15 height 15
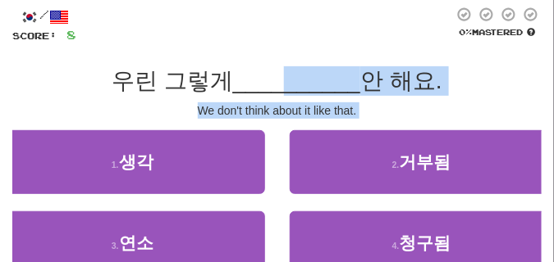
drag, startPoint x: 267, startPoint y: 173, endPoint x: 286, endPoint y: 93, distance: 82.8
click at [286, 93] on div "/ Score: 8 0 % Mastered 우린 그렇게 __________ 안 해요. We don't think about it like th…" at bounding box center [276, 168] width 529 height 322
click at [278, 45] on div "/ Score: 8 0 % Mastered 우린 그렇게 __________ 안 해요. We don't think about it like th…" at bounding box center [276, 168] width 529 height 322
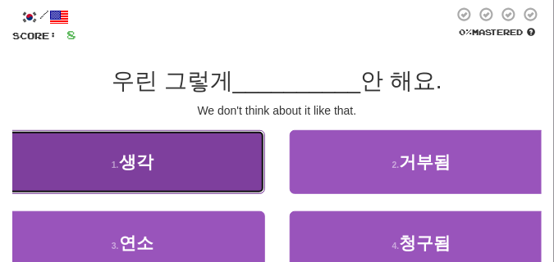
click at [193, 171] on button "1 . 생각" at bounding box center [132, 162] width 265 height 64
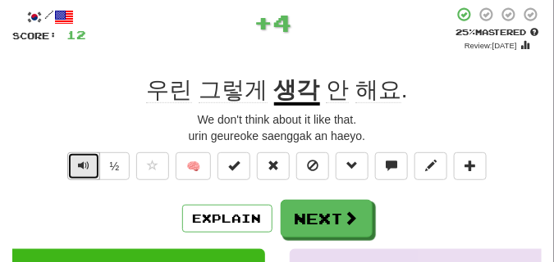
click at [83, 164] on span "Text-to-speech controls" at bounding box center [83, 165] width 11 height 11
click at [86, 164] on span "Text-to-speech controls" at bounding box center [83, 165] width 11 height 11
click at [87, 164] on span "Text-to-speech controls" at bounding box center [83, 165] width 11 height 11
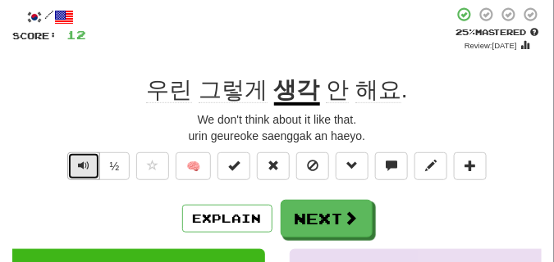
click at [80, 163] on span "Text-to-speech controls" at bounding box center [83, 165] width 11 height 11
click at [80, 162] on span "Text-to-speech controls" at bounding box center [83, 165] width 11 height 11
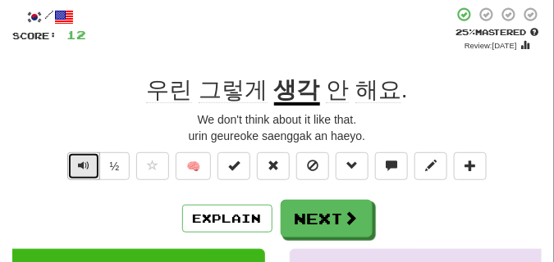
click at [80, 162] on span "Text-to-speech controls" at bounding box center [83, 165] width 11 height 11
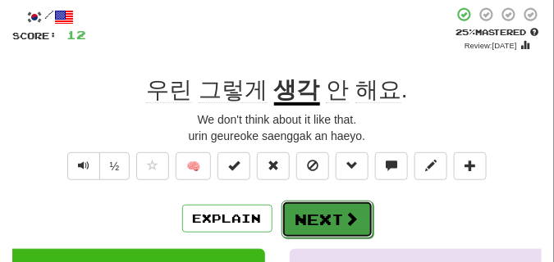
click at [333, 208] on button "Next" at bounding box center [327, 220] width 92 height 38
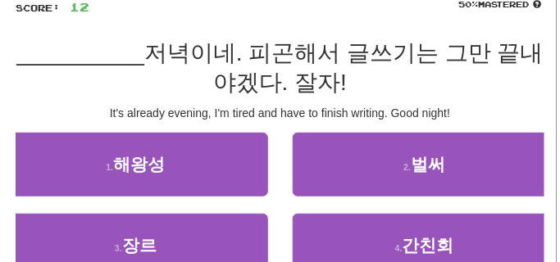
scroll to position [123, 0]
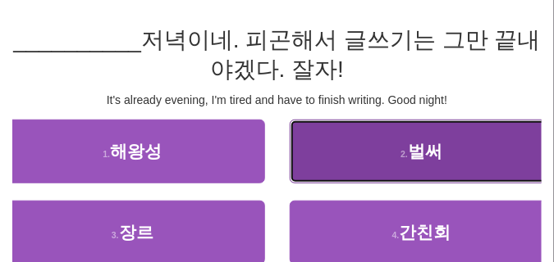
click at [327, 175] on button "2 . 벌써" at bounding box center [422, 152] width 265 height 64
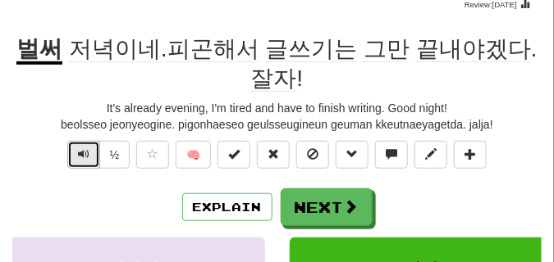
click at [72, 153] on button "Text-to-speech controls" at bounding box center [83, 155] width 33 height 28
click at [75, 148] on button "Text-to-speech controls" at bounding box center [83, 155] width 33 height 28
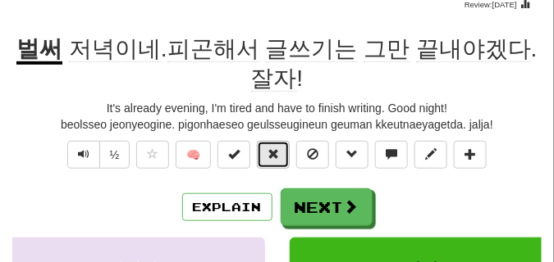
click at [269, 157] on span at bounding box center [272, 153] width 11 height 11
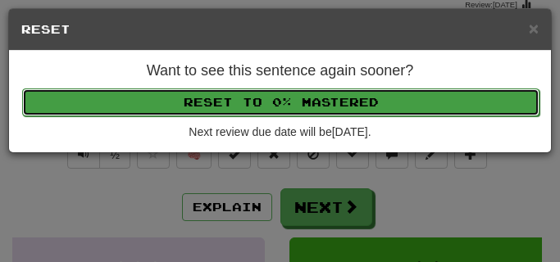
click at [270, 100] on button "Reset to 0% Mastered" at bounding box center [281, 103] width 518 height 28
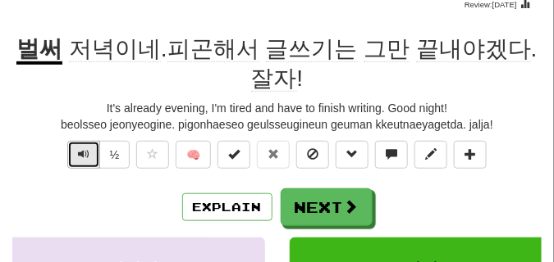
click at [78, 159] on span "Text-to-speech controls" at bounding box center [83, 153] width 11 height 11
click at [80, 158] on span "Text-to-speech controls" at bounding box center [83, 153] width 11 height 11
click at [80, 157] on span "Text-to-speech controls" at bounding box center [83, 153] width 11 height 11
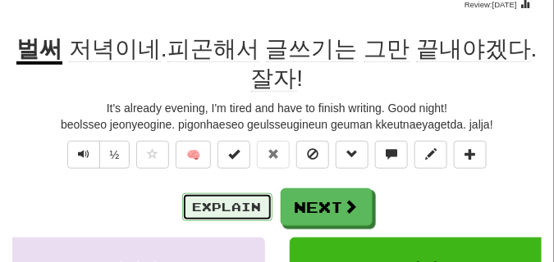
click at [225, 206] on button "Explain" at bounding box center [227, 208] width 90 height 28
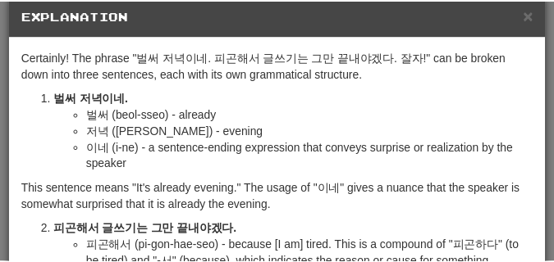
scroll to position [0, 0]
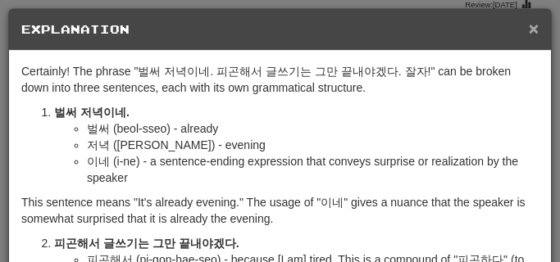
click at [529, 23] on span "×" at bounding box center [534, 28] width 10 height 19
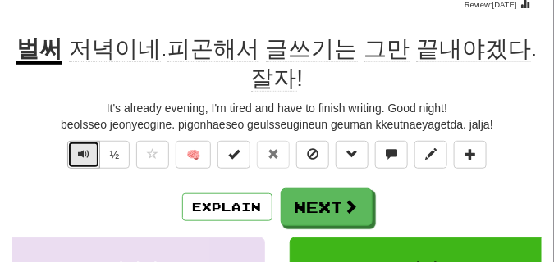
click at [74, 152] on button "Text-to-speech controls" at bounding box center [83, 155] width 33 height 28
click at [75, 150] on button "Text-to-speech controls" at bounding box center [83, 155] width 33 height 28
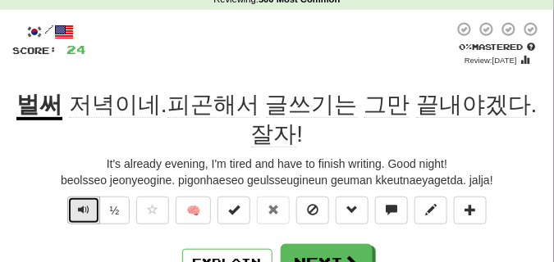
scroll to position [82, 0]
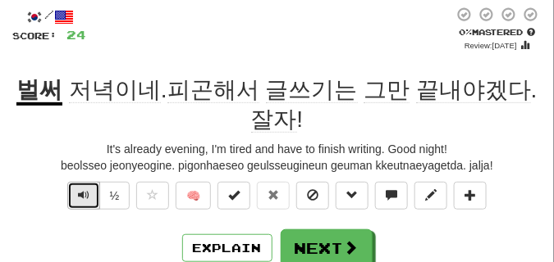
click at [68, 192] on button "Text-to-speech controls" at bounding box center [83, 196] width 33 height 28
click at [80, 194] on span "Text-to-speech controls" at bounding box center [83, 194] width 11 height 11
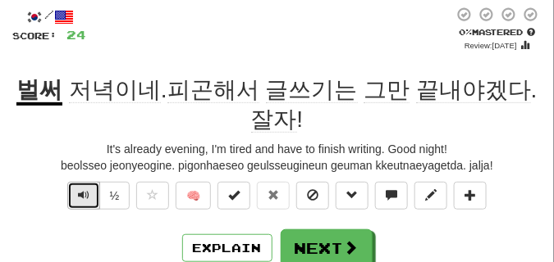
click at [80, 194] on span "Text-to-speech controls" at bounding box center [83, 194] width 11 height 11
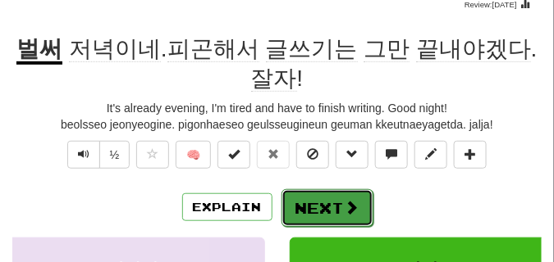
click at [315, 214] on button "Next" at bounding box center [327, 208] width 92 height 38
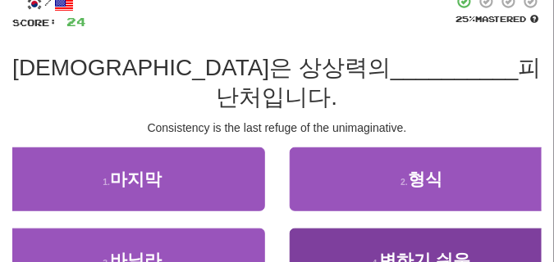
scroll to position [82, 0]
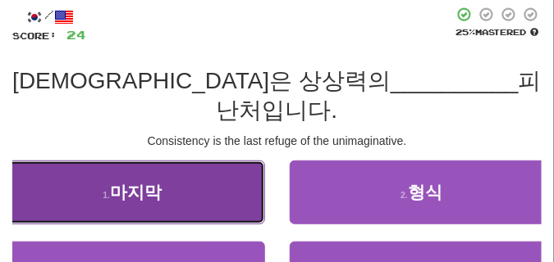
click at [155, 174] on button "1 . 마지막" at bounding box center [132, 193] width 265 height 64
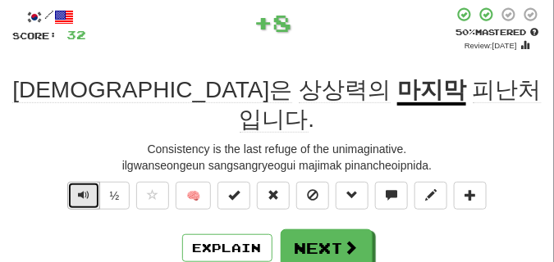
click at [89, 182] on button "Text-to-speech controls" at bounding box center [83, 196] width 33 height 28
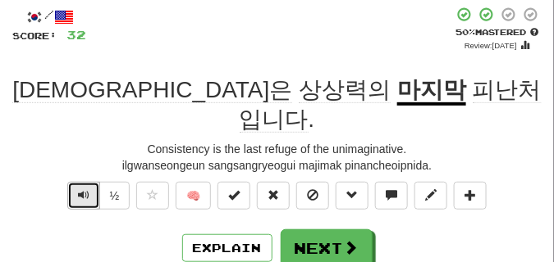
click at [89, 182] on button "Text-to-speech controls" at bounding box center [83, 196] width 33 height 28
click at [83, 189] on span "Text-to-speech controls" at bounding box center [83, 194] width 11 height 11
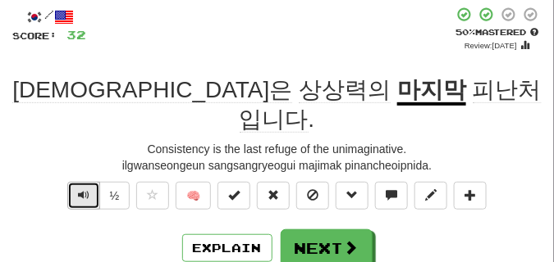
click at [89, 182] on button "Text-to-speech controls" at bounding box center [83, 196] width 33 height 28
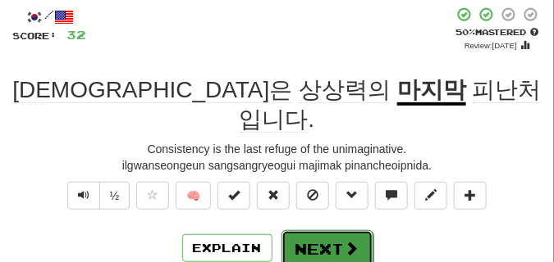
click at [321, 230] on button "Next" at bounding box center [327, 249] width 92 height 38
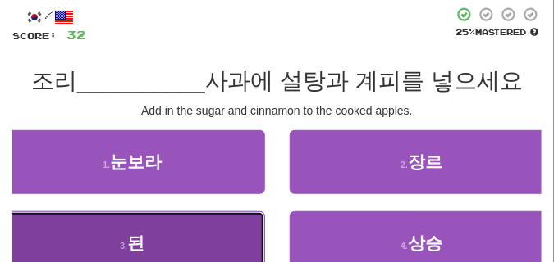
click at [248, 237] on button "3 . 된" at bounding box center [132, 244] width 265 height 64
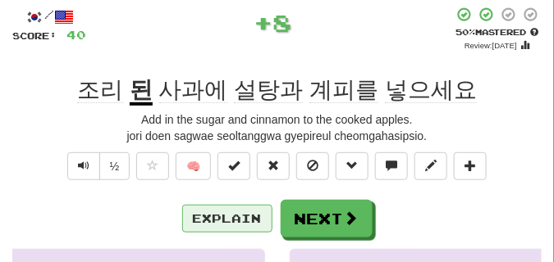
scroll to position [41, 0]
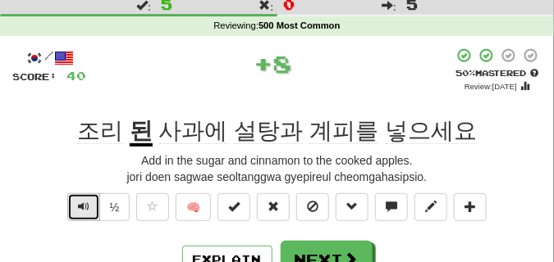
click at [82, 208] on span "Text-to-speech controls" at bounding box center [83, 206] width 11 height 11
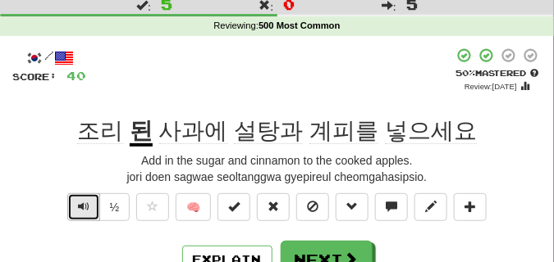
click at [82, 208] on span "Text-to-speech controls" at bounding box center [83, 206] width 11 height 11
click at [83, 208] on span "Text-to-speech controls" at bounding box center [83, 206] width 11 height 11
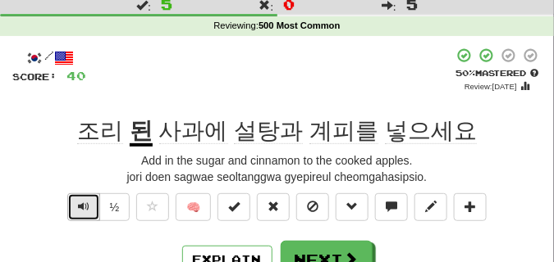
scroll to position [82, 0]
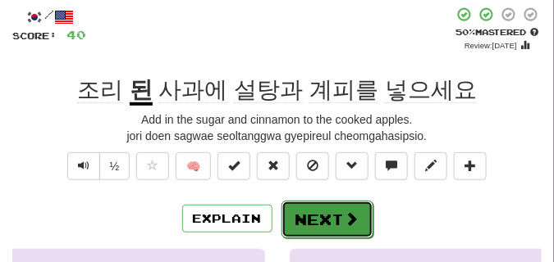
click at [302, 214] on button "Next" at bounding box center [327, 220] width 92 height 38
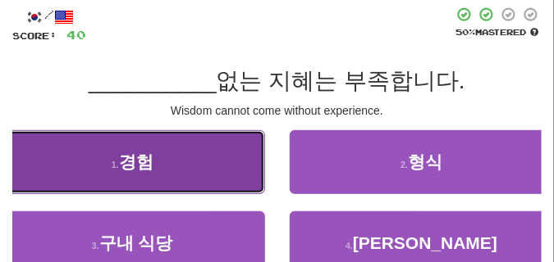
click at [166, 184] on button "1 . 경험" at bounding box center [132, 162] width 265 height 64
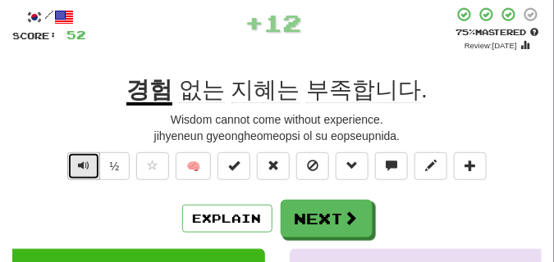
click at [92, 169] on button "Text-to-speech controls" at bounding box center [83, 167] width 33 height 28
click at [93, 171] on button "Text-to-speech controls" at bounding box center [83, 167] width 33 height 28
click at [76, 167] on button "Text-to-speech controls" at bounding box center [83, 167] width 33 height 28
click at [76, 166] on button "Text-to-speech controls" at bounding box center [83, 167] width 33 height 28
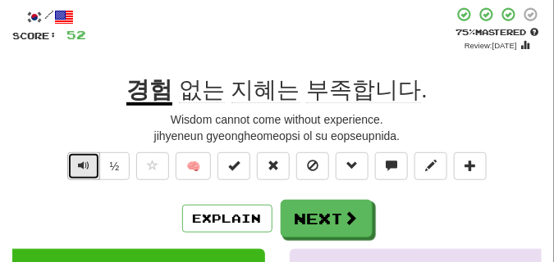
click at [76, 166] on button "Text-to-speech controls" at bounding box center [83, 167] width 33 height 28
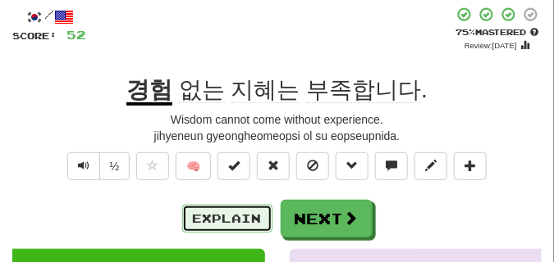
click at [221, 217] on button "Explain" at bounding box center [227, 219] width 90 height 28
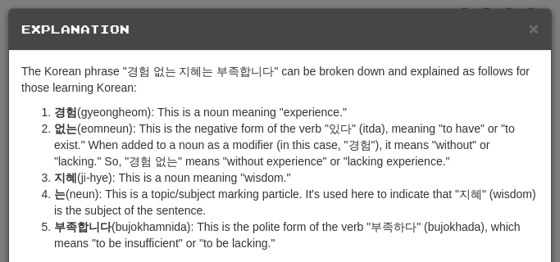
click at [221, 217] on li "는 (neun): This is a topic/subject marking particle. It's used here to indicate …" at bounding box center [296, 202] width 485 height 33
click at [529, 25] on span "×" at bounding box center [534, 28] width 10 height 19
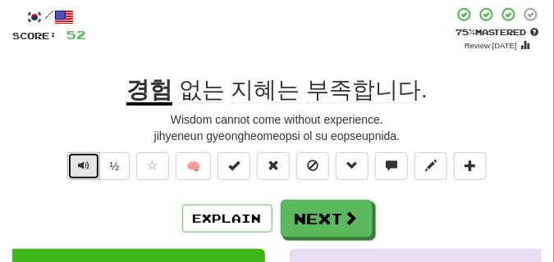
click at [82, 173] on button "Text-to-speech controls" at bounding box center [83, 167] width 33 height 28
click at [82, 172] on button "Text-to-speech controls" at bounding box center [83, 167] width 33 height 28
click at [82, 171] on span "Text-to-speech controls" at bounding box center [83, 165] width 11 height 11
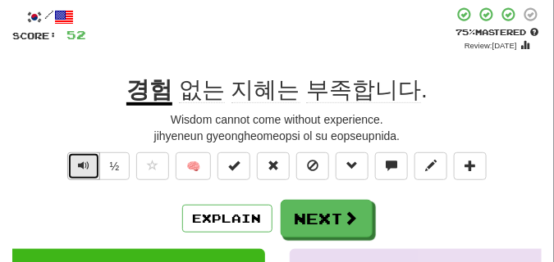
click at [80, 166] on span "Text-to-speech controls" at bounding box center [83, 165] width 11 height 11
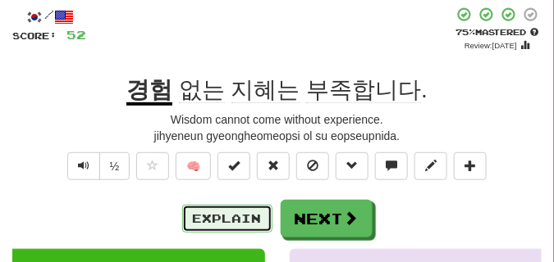
click at [213, 212] on button "Explain" at bounding box center [227, 219] width 90 height 28
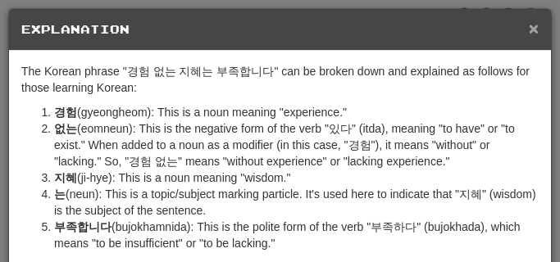
click at [529, 24] on span "×" at bounding box center [534, 28] width 10 height 19
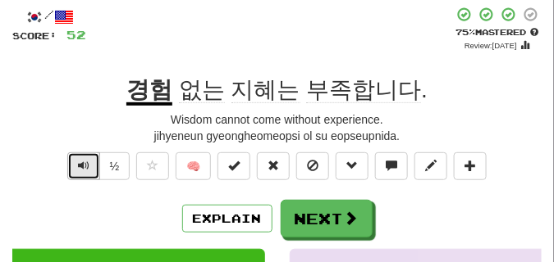
click at [80, 164] on span "Text-to-speech controls" at bounding box center [83, 165] width 11 height 11
click at [80, 163] on span "Text-to-speech controls" at bounding box center [83, 165] width 11 height 11
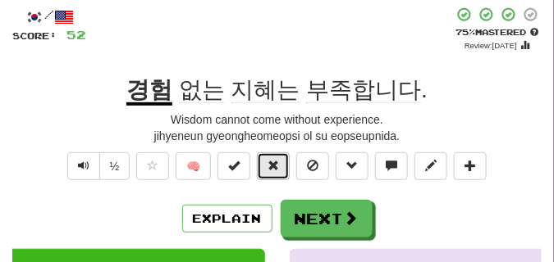
click at [286, 166] on button at bounding box center [273, 167] width 33 height 28
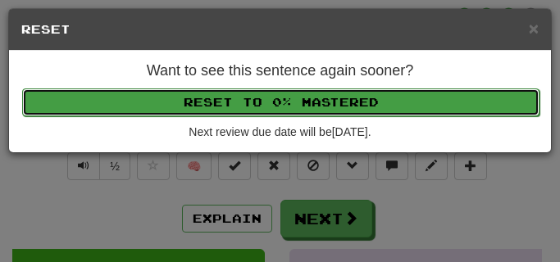
click at [275, 101] on button "Reset to 0% Mastered" at bounding box center [281, 103] width 518 height 28
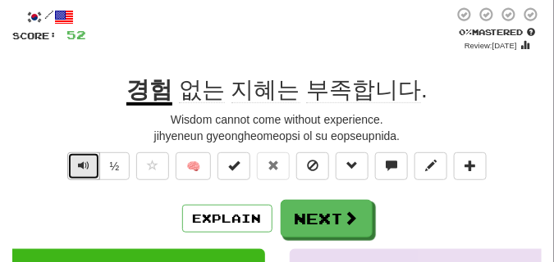
click at [79, 167] on span "Text-to-speech controls" at bounding box center [83, 165] width 11 height 11
click at [79, 166] on span "Text-to-speech controls" at bounding box center [83, 165] width 11 height 11
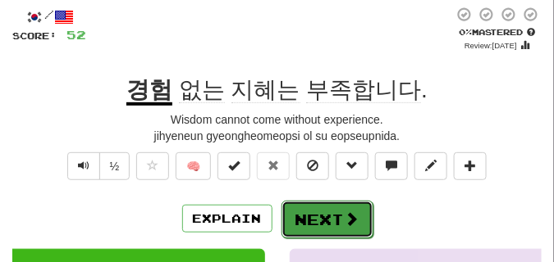
click at [350, 212] on span at bounding box center [351, 219] width 15 height 15
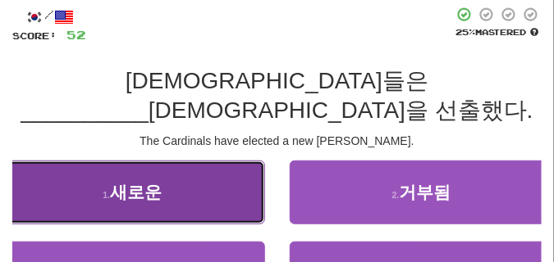
click at [114, 183] on span "새로운" at bounding box center [136, 192] width 52 height 19
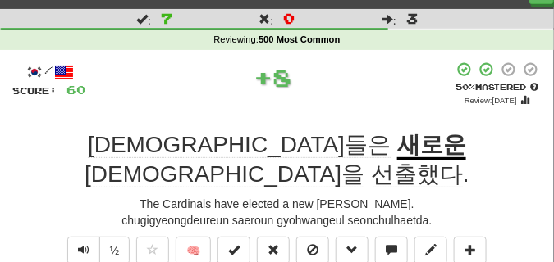
scroll to position [41, 0]
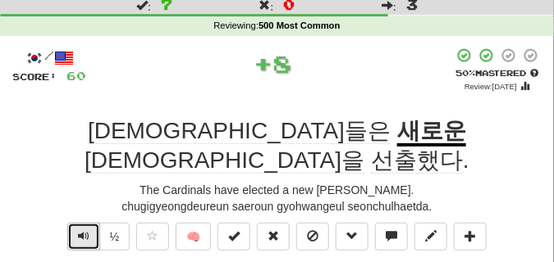
click at [79, 230] on span "Text-to-speech controls" at bounding box center [83, 235] width 11 height 11
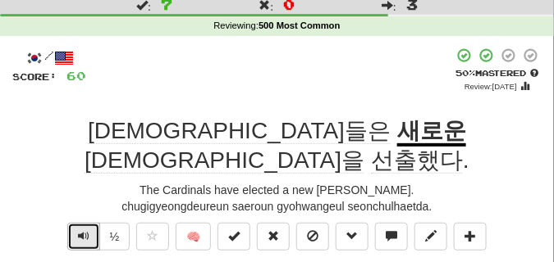
click at [88, 230] on span "Text-to-speech controls" at bounding box center [83, 235] width 11 height 11
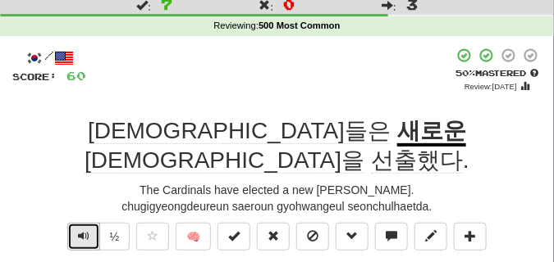
click at [88, 230] on span "Text-to-speech controls" at bounding box center [83, 235] width 11 height 11
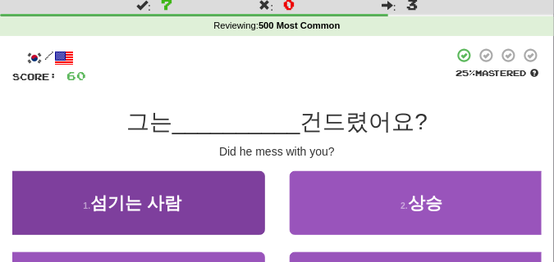
scroll to position [82, 0]
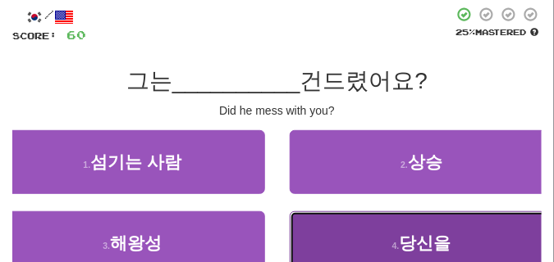
click at [329, 244] on button "4 . 당신을" at bounding box center [422, 244] width 265 height 64
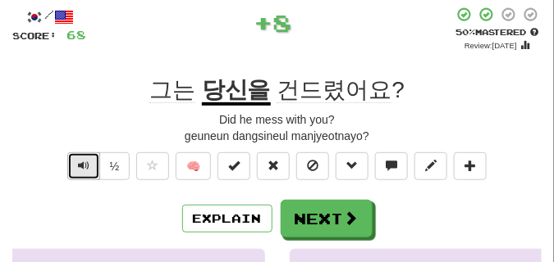
click at [78, 166] on span "Text-to-speech controls" at bounding box center [83, 165] width 11 height 11
click at [78, 167] on span "Text-to-speech controls" at bounding box center [83, 165] width 11 height 11
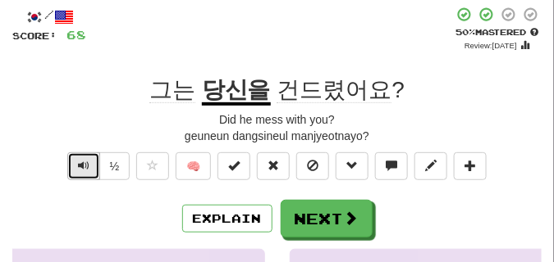
click at [81, 167] on span "Text-to-speech controls" at bounding box center [83, 165] width 11 height 11
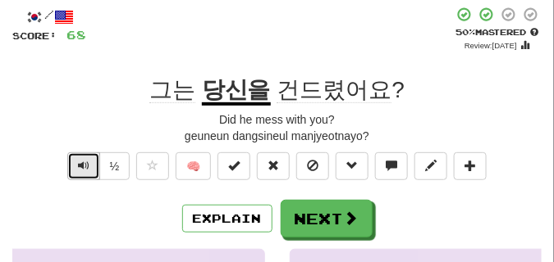
click at [81, 167] on span "Text-to-speech controls" at bounding box center [83, 165] width 11 height 11
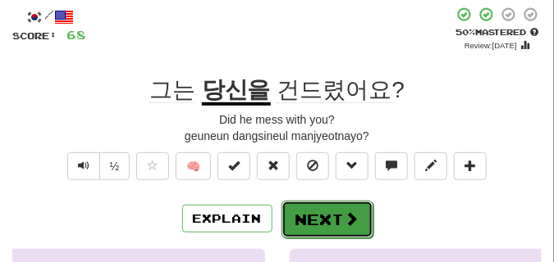
click at [309, 209] on button "Next" at bounding box center [327, 220] width 92 height 38
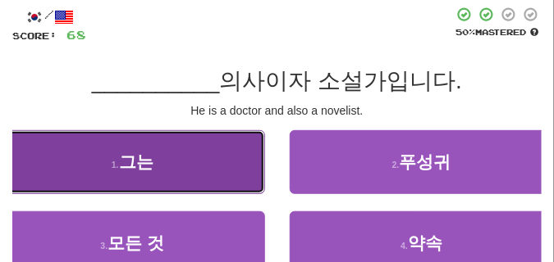
click at [206, 144] on button "1 . 그는" at bounding box center [132, 162] width 265 height 64
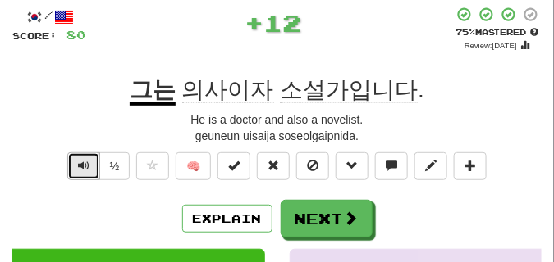
click at [78, 161] on span "Text-to-speech controls" at bounding box center [83, 165] width 11 height 11
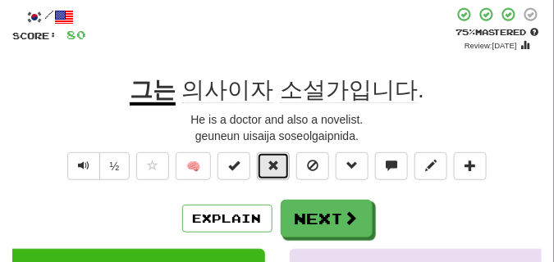
click at [268, 169] on button at bounding box center [273, 167] width 33 height 28
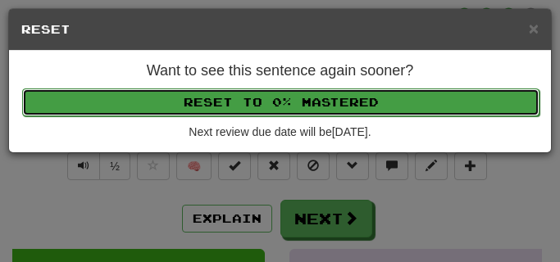
click at [262, 98] on button "Reset to 0% Mastered" at bounding box center [281, 103] width 518 height 28
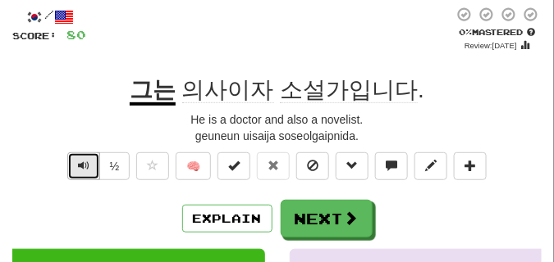
click at [75, 164] on button "Text-to-speech controls" at bounding box center [83, 167] width 33 height 28
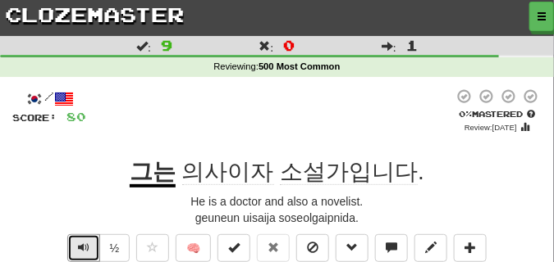
scroll to position [41, 0]
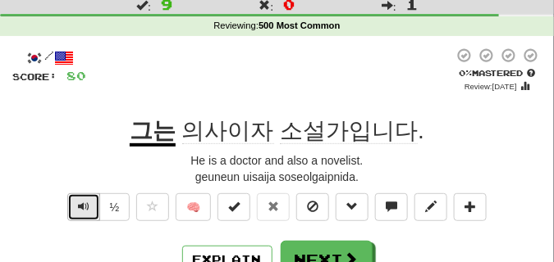
click at [84, 195] on button "Text-to-speech controls" at bounding box center [83, 208] width 33 height 28
click at [84, 204] on span "Text-to-speech controls" at bounding box center [83, 206] width 11 height 11
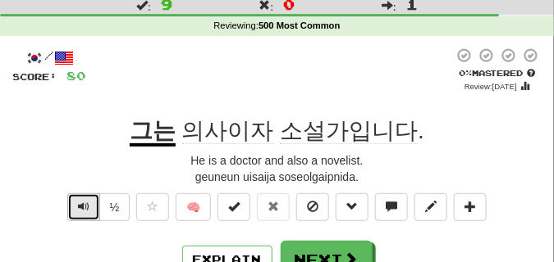
click at [84, 204] on span "Text-to-speech controls" at bounding box center [83, 206] width 11 height 11
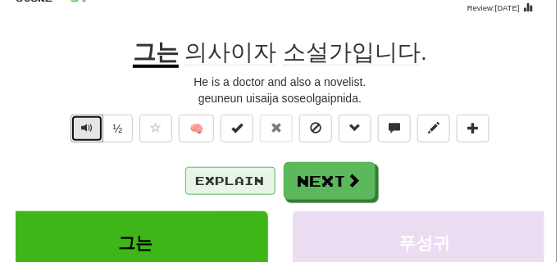
scroll to position [123, 0]
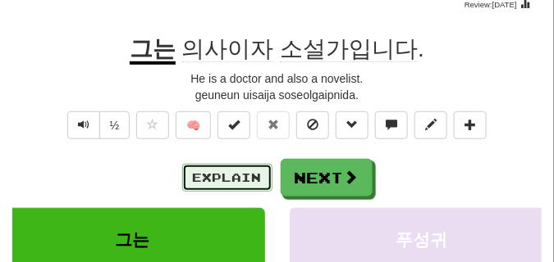
click at [229, 178] on button "Explain" at bounding box center [227, 178] width 90 height 28
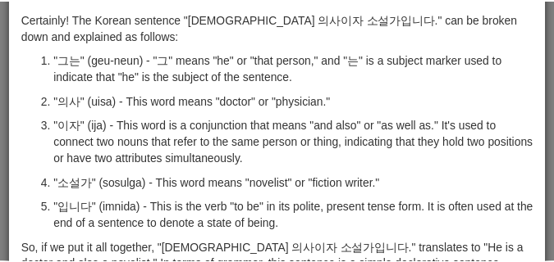
scroll to position [0, 0]
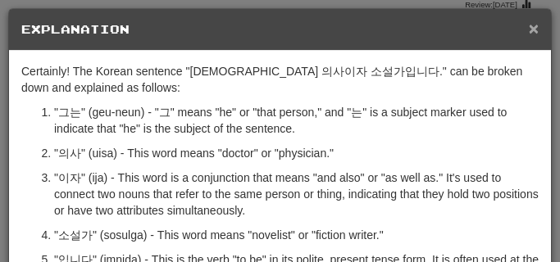
click at [529, 30] on span "×" at bounding box center [534, 28] width 10 height 19
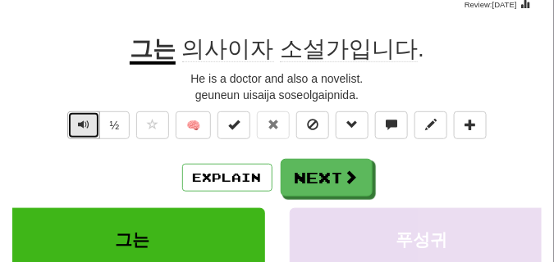
click at [78, 122] on span "Text-to-speech controls" at bounding box center [83, 124] width 11 height 11
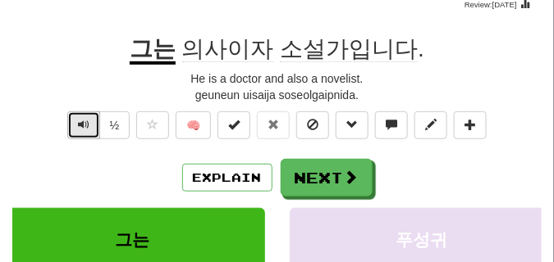
click at [78, 122] on span "Text-to-speech controls" at bounding box center [83, 124] width 11 height 11
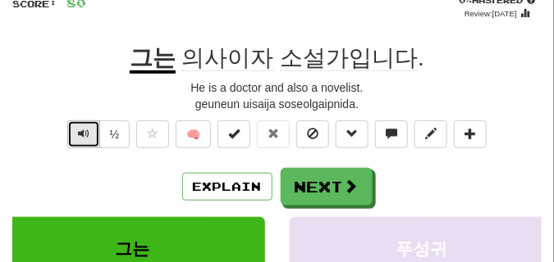
scroll to position [123, 0]
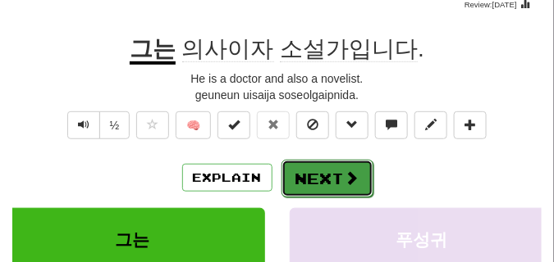
click at [299, 167] on button "Next" at bounding box center [327, 179] width 92 height 38
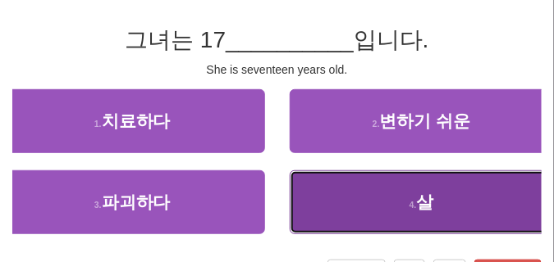
click at [390, 195] on button "4 . 살" at bounding box center [422, 203] width 265 height 64
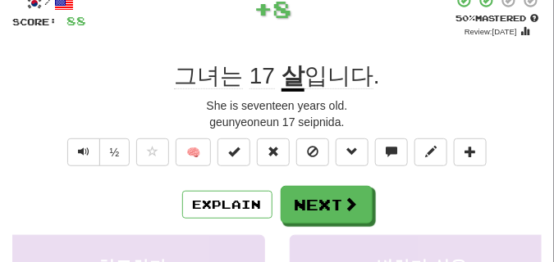
scroll to position [41, 0]
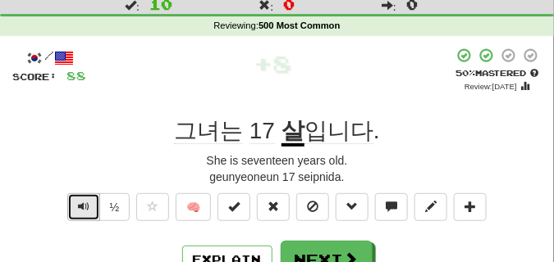
click at [89, 206] on button "Text-to-speech controls" at bounding box center [83, 208] width 33 height 28
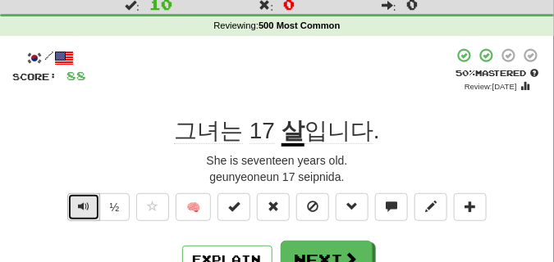
click at [89, 205] on button "Text-to-speech controls" at bounding box center [83, 208] width 33 height 28
click at [88, 204] on span "Text-to-speech controls" at bounding box center [83, 206] width 11 height 11
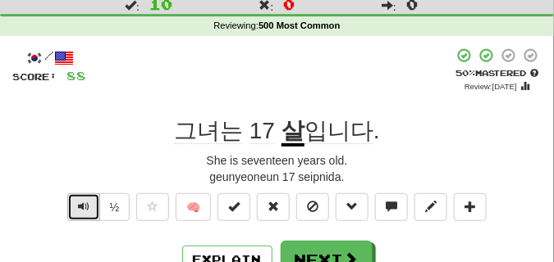
click at [88, 204] on span "Text-to-speech controls" at bounding box center [83, 206] width 11 height 11
click at [88, 203] on span "Text-to-speech controls" at bounding box center [83, 206] width 11 height 11
click at [87, 203] on span "Text-to-speech controls" at bounding box center [83, 206] width 11 height 11
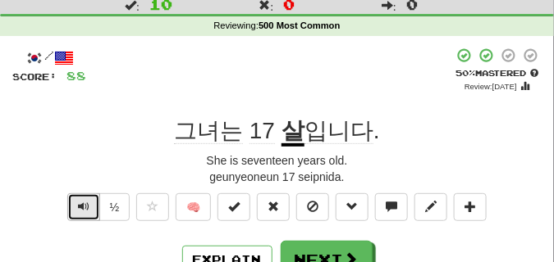
click at [87, 203] on span "Text-to-speech controls" at bounding box center [83, 206] width 11 height 11
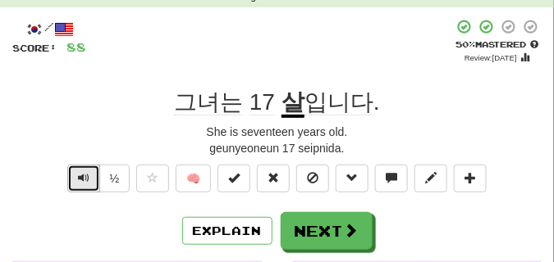
scroll to position [82, 0]
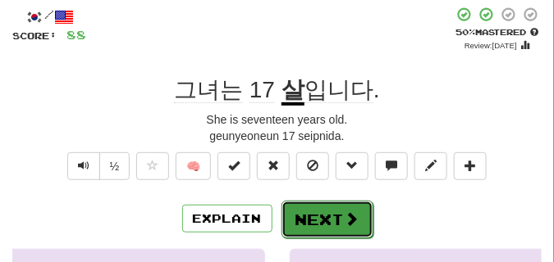
click at [340, 211] on button "Next" at bounding box center [327, 220] width 92 height 38
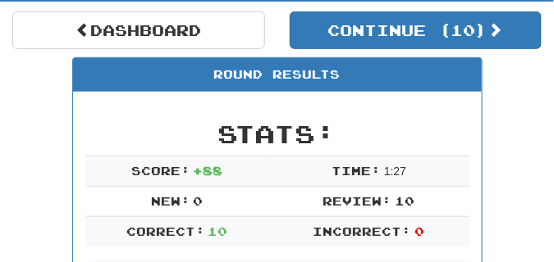
scroll to position [154, 0]
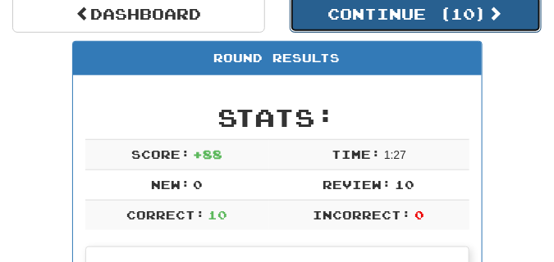
click at [407, 27] on button "Continue ( 10 )" at bounding box center [416, 14] width 253 height 38
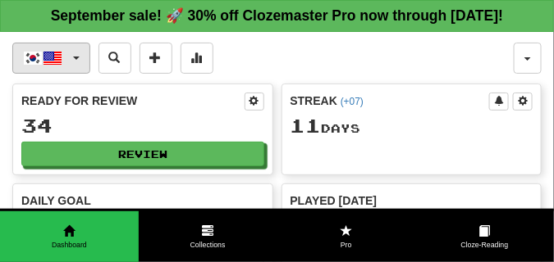
click at [80, 74] on button "한국어 / English" at bounding box center [51, 58] width 78 height 31
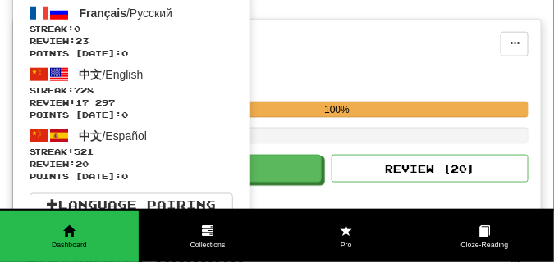
scroll to position [328, 0]
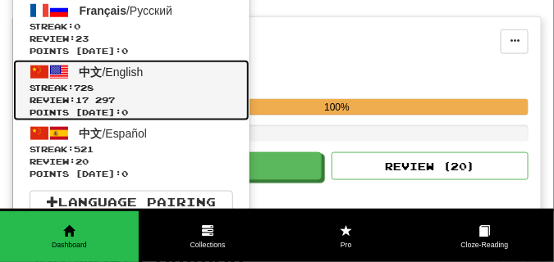
click at [92, 79] on span "中文" at bounding box center [91, 72] width 23 height 13
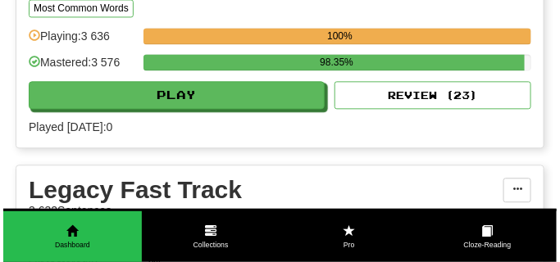
scroll to position [1722, 0]
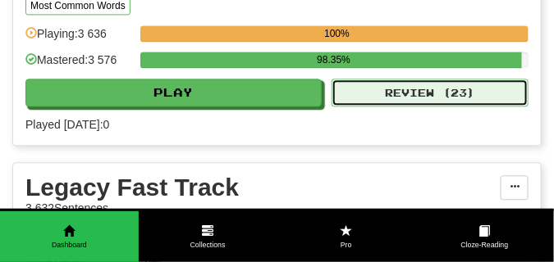
click at [386, 107] on button "Review ( 23 )" at bounding box center [429, 93] width 197 height 28
select select "**"
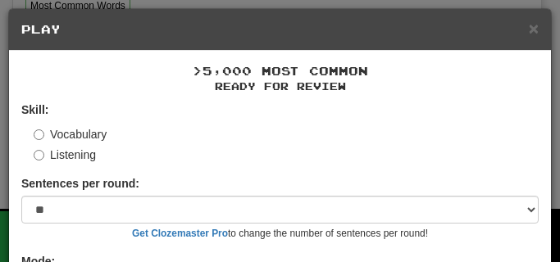
scroll to position [132, 0]
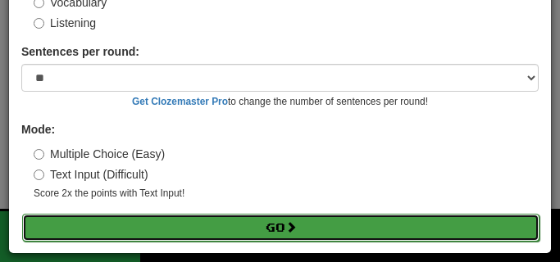
click at [203, 230] on button "Go" at bounding box center [281, 228] width 518 height 28
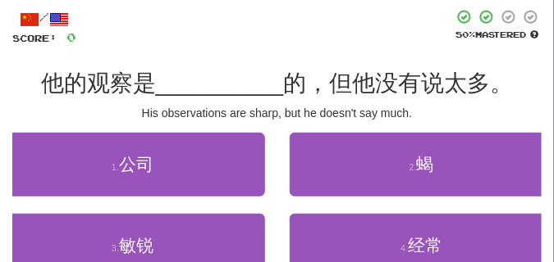
scroll to position [82, 0]
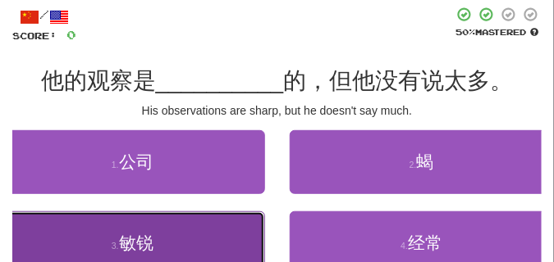
click at [135, 230] on button "3 . 敏锐" at bounding box center [132, 244] width 265 height 64
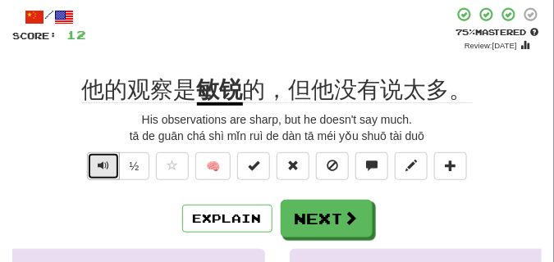
click at [105, 171] on span "Text-to-speech controls" at bounding box center [103, 165] width 11 height 11
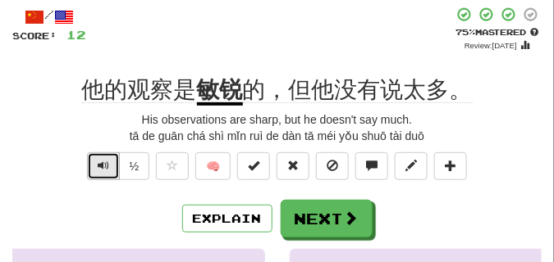
click at [105, 171] on span "Text-to-speech controls" at bounding box center [103, 165] width 11 height 11
click at [103, 166] on span "Text-to-speech controls" at bounding box center [103, 165] width 11 height 11
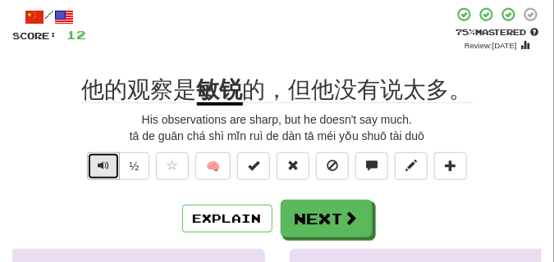
click at [103, 166] on span "Text-to-speech controls" at bounding box center [103, 165] width 11 height 11
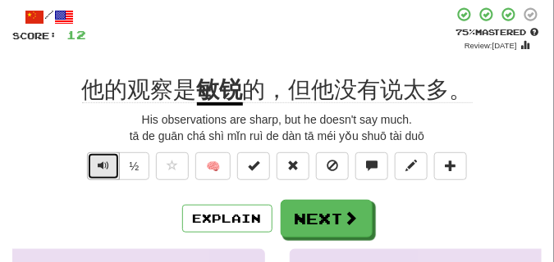
click at [103, 166] on span "Text-to-speech controls" at bounding box center [103, 165] width 11 height 11
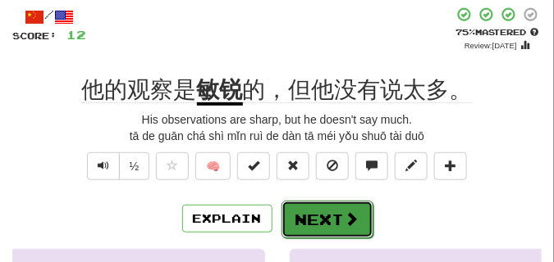
click at [326, 212] on button "Next" at bounding box center [327, 220] width 92 height 38
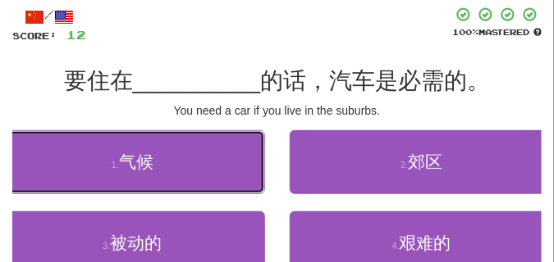
drag, startPoint x: 137, startPoint y: 135, endPoint x: 128, endPoint y: 121, distance: 16.6
click at [128, 121] on div "/ Score: 12 100 % Mastered 要住在 __________ 的话，汽车是必需的。 You need a car if you live…" at bounding box center [276, 168] width 529 height 322
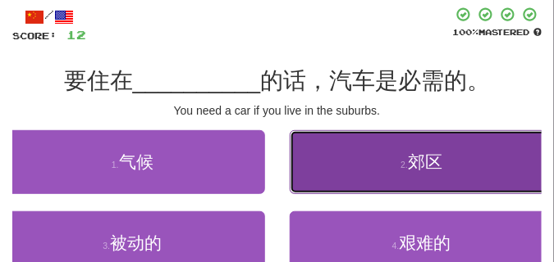
click at [339, 165] on button "2 . 郊区" at bounding box center [422, 162] width 265 height 64
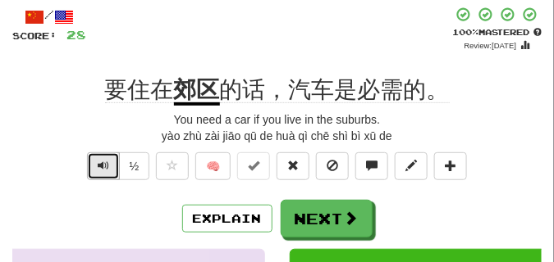
click at [103, 165] on span "Text-to-speech controls" at bounding box center [103, 165] width 11 height 11
click at [103, 164] on span "Text-to-speech controls" at bounding box center [103, 165] width 11 height 11
click at [103, 163] on span "Text-to-speech controls" at bounding box center [103, 165] width 11 height 11
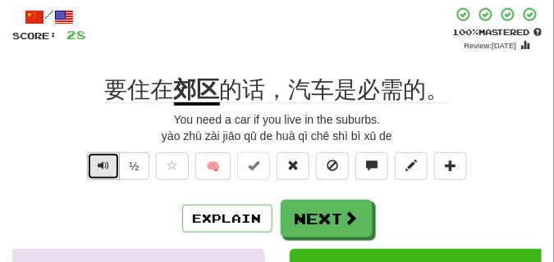
click at [103, 163] on span "Text-to-speech controls" at bounding box center [103, 165] width 11 height 11
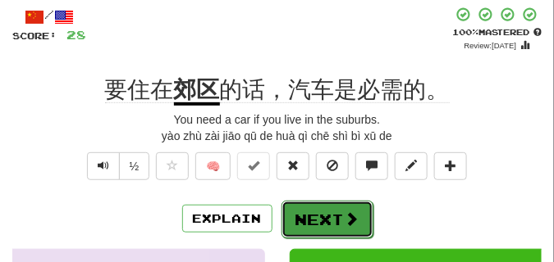
click at [335, 207] on button "Next" at bounding box center [327, 220] width 92 height 38
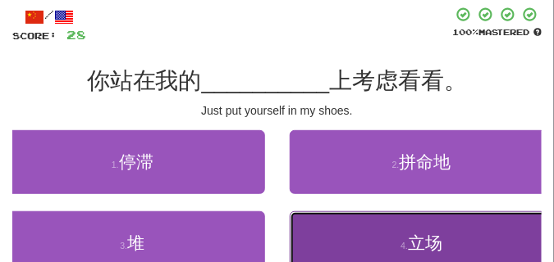
click at [373, 234] on button "4 . 立场" at bounding box center [422, 244] width 265 height 64
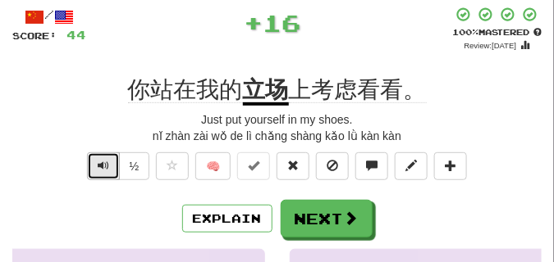
click at [101, 165] on span "Text-to-speech controls" at bounding box center [103, 165] width 11 height 11
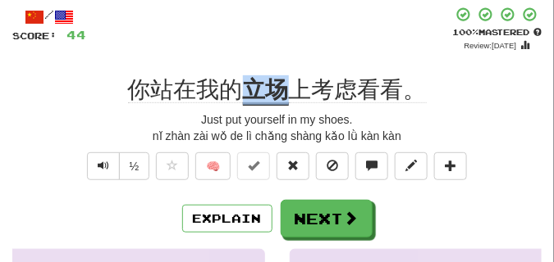
drag, startPoint x: 252, startPoint y: 89, endPoint x: 286, endPoint y: 98, distance: 35.8
click at [286, 98] on u "立场" at bounding box center [266, 91] width 46 height 29
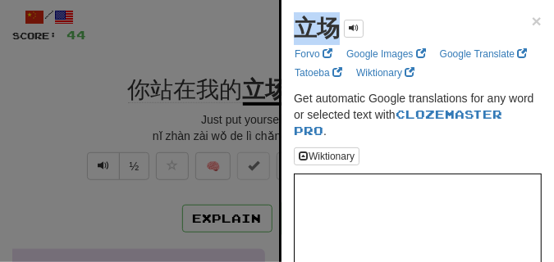
drag, startPoint x: 304, startPoint y: 27, endPoint x: 333, endPoint y: 34, distance: 29.4
click at [333, 34] on strong "立场" at bounding box center [317, 28] width 46 height 25
copy strong "立场"
click at [221, 48] on div at bounding box center [277, 131] width 554 height 262
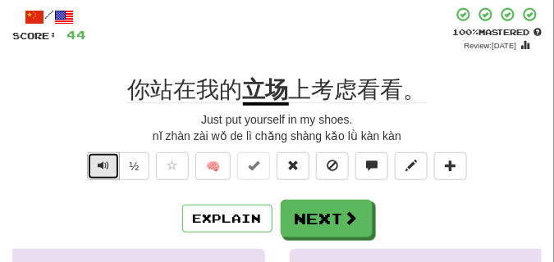
click at [107, 164] on span "Text-to-speech controls" at bounding box center [103, 165] width 11 height 11
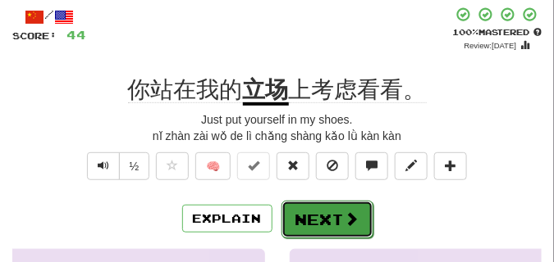
click at [312, 205] on button "Next" at bounding box center [327, 220] width 92 height 38
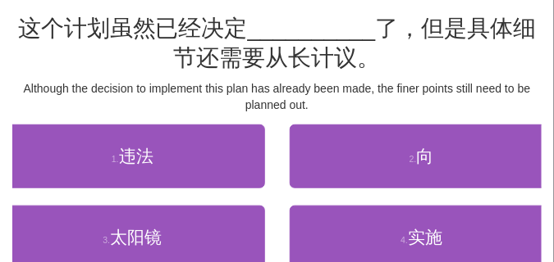
scroll to position [123, 0]
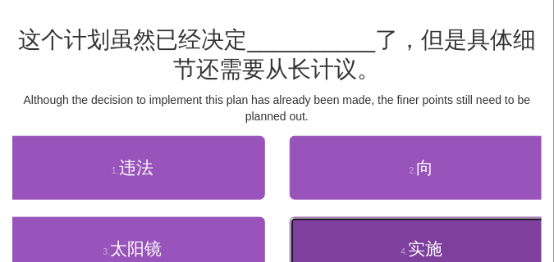
click at [381, 229] on button "4 . 实施" at bounding box center [422, 249] width 265 height 64
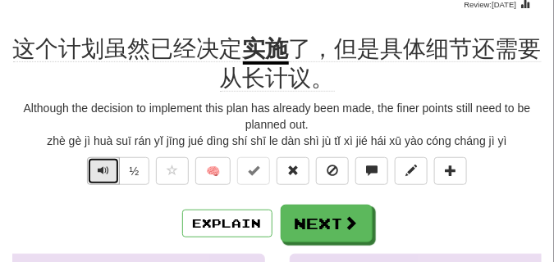
click at [98, 173] on span "Text-to-speech controls" at bounding box center [103, 170] width 11 height 11
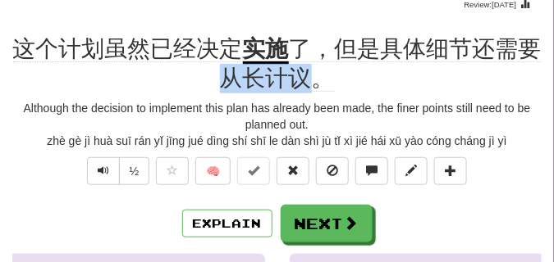
drag, startPoint x: 213, startPoint y: 78, endPoint x: 307, endPoint y: 83, distance: 93.6
click at [308, 81] on div "这个计划虽然已经决定 实施 了，但是具体细节还需要从长计议。" at bounding box center [276, 64] width 529 height 60
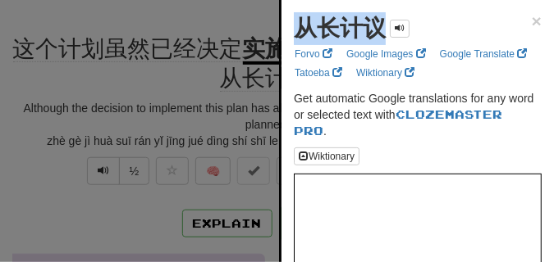
drag, startPoint x: 296, startPoint y: 30, endPoint x: 385, endPoint y: 36, distance: 89.6
click at [385, 36] on div "从长计议" at bounding box center [352, 28] width 116 height 33
copy strong "从长计议"
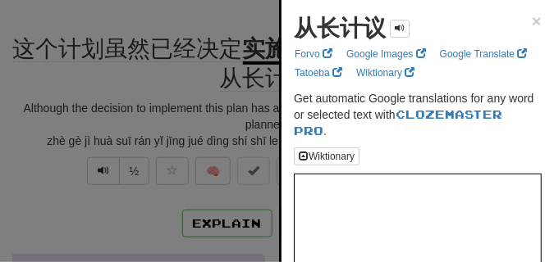
click at [146, 33] on div at bounding box center [277, 131] width 554 height 262
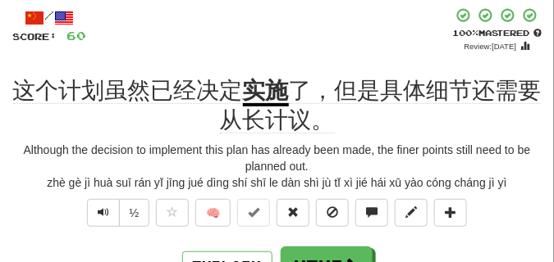
scroll to position [82, 0]
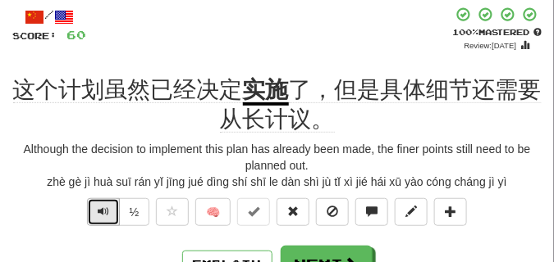
click at [102, 212] on span "Text-to-speech controls" at bounding box center [103, 211] width 11 height 11
click at [101, 211] on span "Text-to-speech controls" at bounding box center [103, 211] width 11 height 11
click at [101, 210] on span "Text-to-speech controls" at bounding box center [103, 211] width 11 height 11
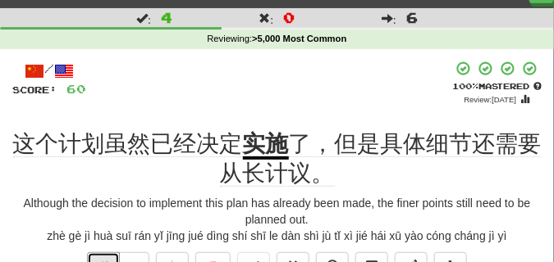
scroll to position [41, 0]
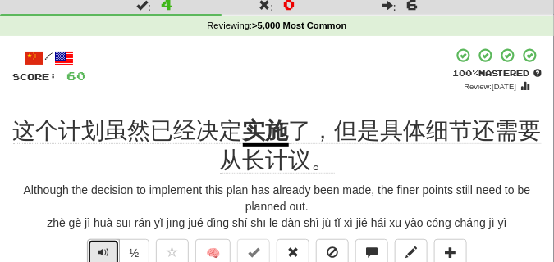
click at [104, 247] on span "Text-to-speech controls" at bounding box center [103, 252] width 11 height 11
click at [103, 247] on span "Text-to-speech controls" at bounding box center [103, 252] width 11 height 11
click at [102, 247] on span "Text-to-speech controls" at bounding box center [103, 252] width 11 height 11
click at [101, 247] on span "Text-to-speech controls" at bounding box center [103, 252] width 11 height 11
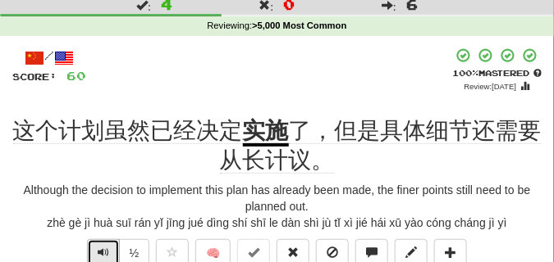
click at [101, 247] on span "Text-to-speech controls" at bounding box center [103, 252] width 11 height 11
click at [101, 245] on button "Text-to-speech controls" at bounding box center [103, 253] width 33 height 28
click at [100, 244] on button "Text-to-speech controls" at bounding box center [103, 253] width 33 height 28
drag, startPoint x: 100, startPoint y: 244, endPoint x: 59, endPoint y: 186, distance: 70.6
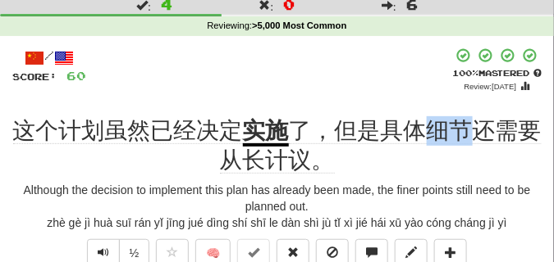
drag, startPoint x: 422, startPoint y: 127, endPoint x: 468, endPoint y: 127, distance: 45.9
click at [468, 127] on span "了，但是具体细节还需要从长计议。" at bounding box center [381, 146] width 322 height 56
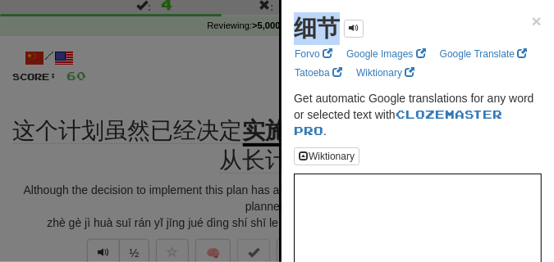
drag, startPoint x: 286, startPoint y: 34, endPoint x: 316, endPoint y: 28, distance: 30.1
copy strong "细节"
click at [225, 80] on div at bounding box center [277, 131] width 554 height 262
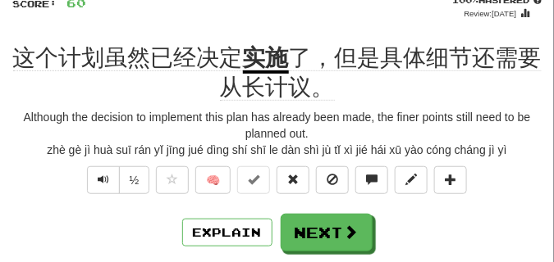
scroll to position [123, 0]
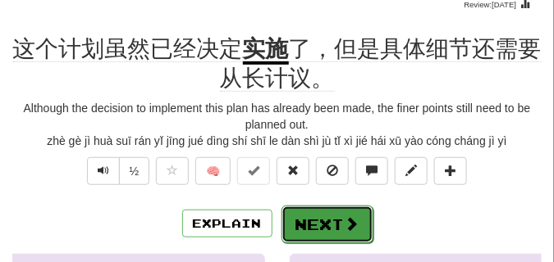
click at [320, 220] on button "Next" at bounding box center [327, 225] width 92 height 38
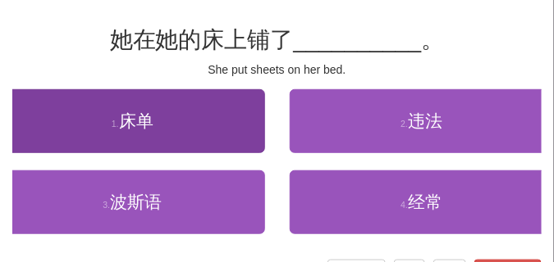
scroll to position [82, 0]
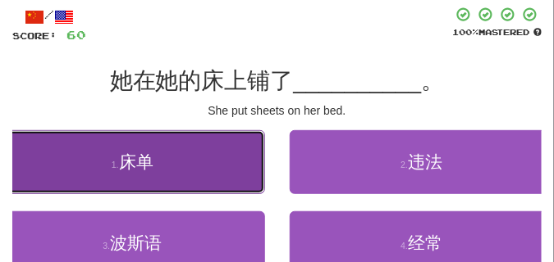
click at [92, 171] on button "1 . 床单" at bounding box center [132, 162] width 265 height 64
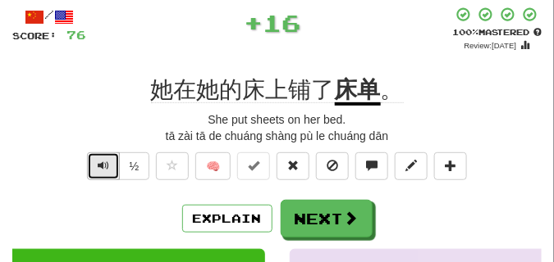
click at [99, 166] on span "Text-to-speech controls" at bounding box center [103, 165] width 11 height 11
click at [99, 165] on span "Text-to-speech controls" at bounding box center [103, 165] width 11 height 11
click at [103, 164] on span "Text-to-speech controls" at bounding box center [103, 165] width 11 height 11
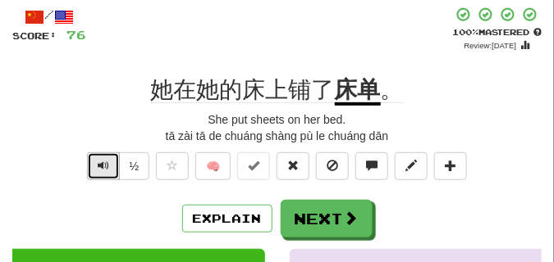
click at [103, 164] on span "Text-to-speech controls" at bounding box center [103, 165] width 11 height 11
click at [103, 163] on span "Text-to-speech controls" at bounding box center [103, 165] width 11 height 11
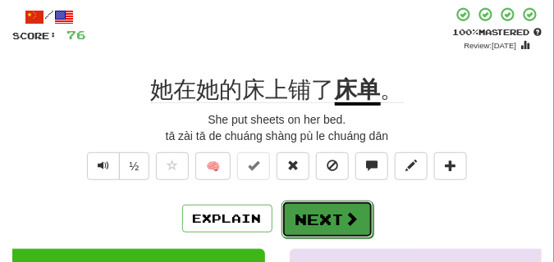
click at [331, 205] on button "Next" at bounding box center [327, 220] width 92 height 38
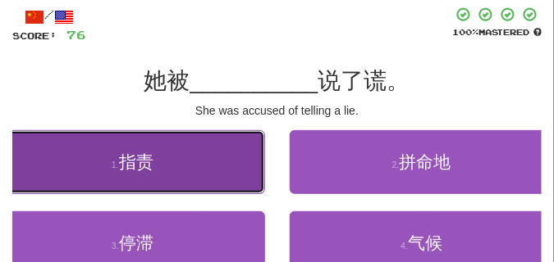
click at [187, 170] on button "1 . 指责" at bounding box center [132, 162] width 265 height 64
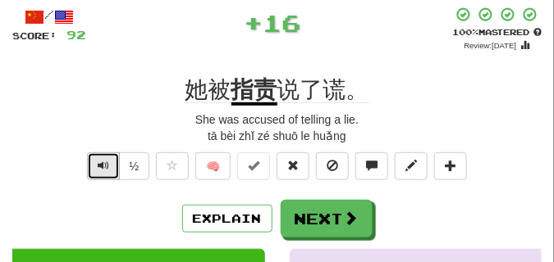
click at [98, 168] on span "Text-to-speech controls" at bounding box center [103, 165] width 11 height 11
click at [98, 167] on span "Text-to-speech controls" at bounding box center [103, 165] width 11 height 11
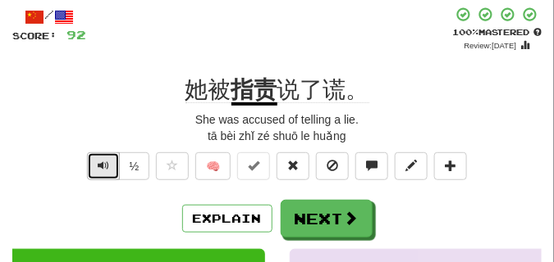
click at [98, 167] on span "Text-to-speech controls" at bounding box center [103, 165] width 11 height 11
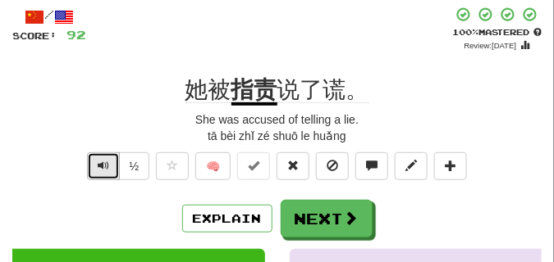
click at [98, 166] on span "Text-to-speech controls" at bounding box center [103, 165] width 11 height 11
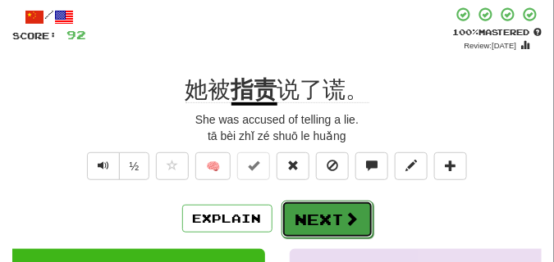
click at [341, 201] on button "Next" at bounding box center [327, 220] width 92 height 38
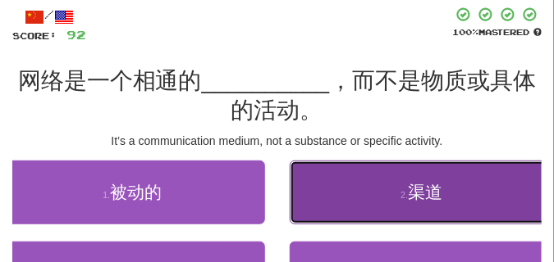
click at [381, 185] on button "2 . 渠道" at bounding box center [422, 193] width 265 height 64
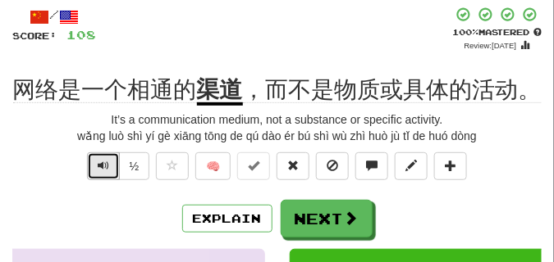
click at [98, 164] on span "Text-to-speech controls" at bounding box center [103, 165] width 11 height 11
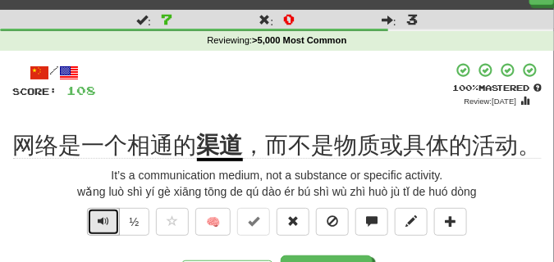
scroll to position [41, 0]
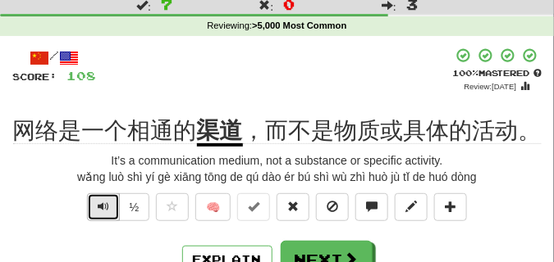
click at [112, 208] on button "Text-to-speech controls" at bounding box center [103, 208] width 33 height 28
click at [90, 199] on button "Text-to-speech controls" at bounding box center [103, 208] width 33 height 28
click at [92, 197] on button "Text-to-speech controls" at bounding box center [103, 208] width 33 height 28
click at [103, 203] on span "Text-to-speech controls" at bounding box center [103, 206] width 11 height 11
click at [98, 203] on span "Text-to-speech controls" at bounding box center [103, 206] width 11 height 11
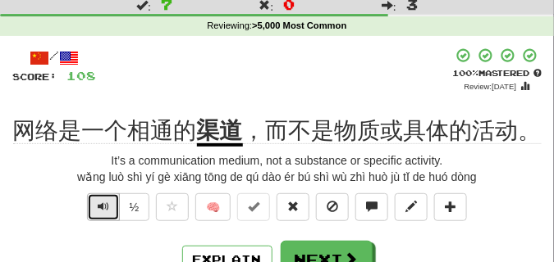
click at [98, 203] on span "Text-to-speech controls" at bounding box center [103, 206] width 11 height 11
click at [96, 200] on button "Text-to-speech controls" at bounding box center [103, 208] width 33 height 28
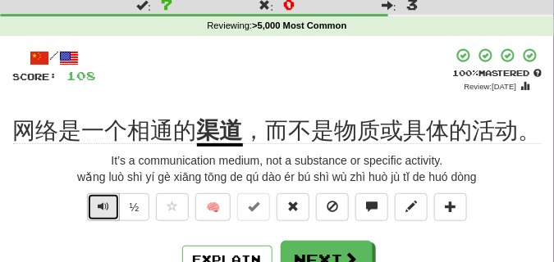
scroll to position [82, 0]
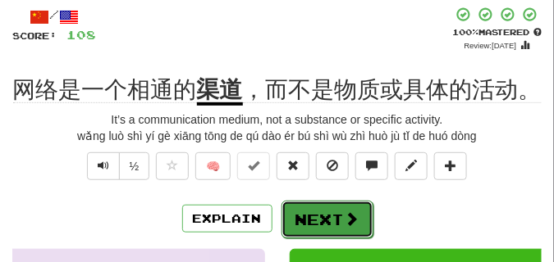
click at [308, 207] on button "Next" at bounding box center [327, 220] width 92 height 38
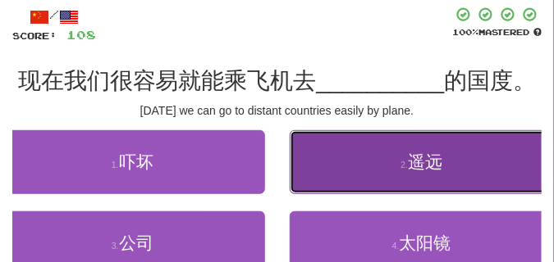
click at [314, 162] on button "2 . 遥远" at bounding box center [422, 162] width 265 height 64
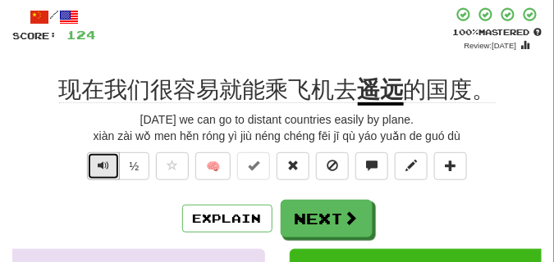
click at [96, 170] on button "Text-to-speech controls" at bounding box center [103, 167] width 33 height 28
click at [99, 165] on span "Text-to-speech controls" at bounding box center [103, 165] width 11 height 11
click at [111, 166] on button "Text-to-speech controls" at bounding box center [103, 167] width 33 height 28
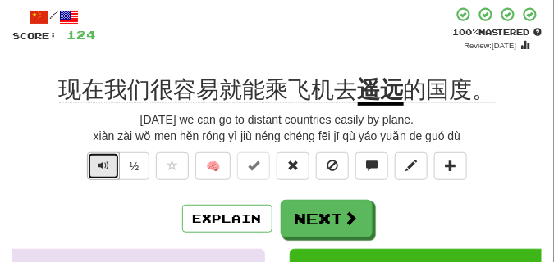
click at [100, 160] on span "Text-to-speech controls" at bounding box center [103, 165] width 11 height 11
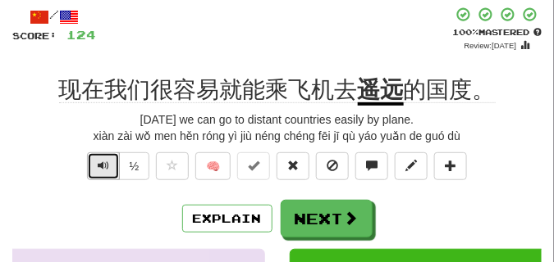
click at [100, 160] on span "Text-to-speech controls" at bounding box center [103, 165] width 11 height 11
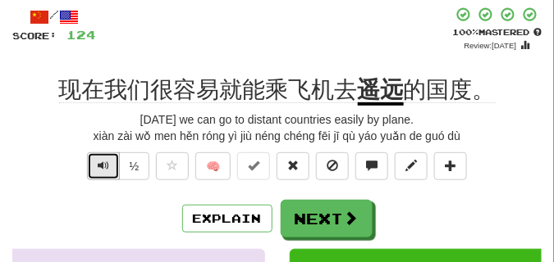
click at [100, 160] on span "Text-to-speech controls" at bounding box center [103, 165] width 11 height 11
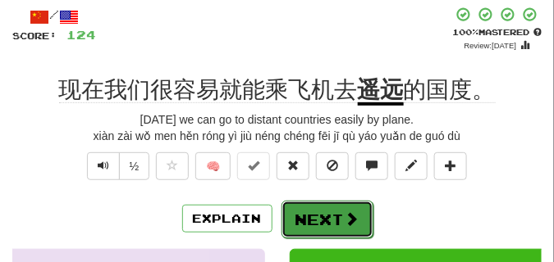
click at [322, 208] on button "Next" at bounding box center [327, 220] width 92 height 38
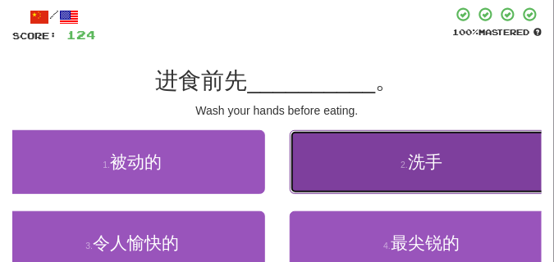
click at [362, 175] on button "2 . 洗手" at bounding box center [422, 162] width 265 height 64
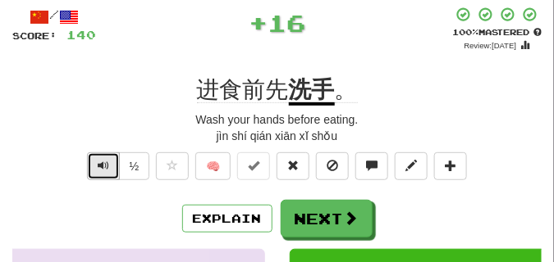
click at [98, 164] on span "Text-to-speech controls" at bounding box center [103, 165] width 11 height 11
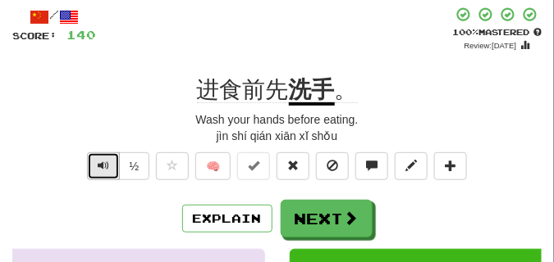
click at [98, 164] on span "Text-to-speech controls" at bounding box center [103, 165] width 11 height 11
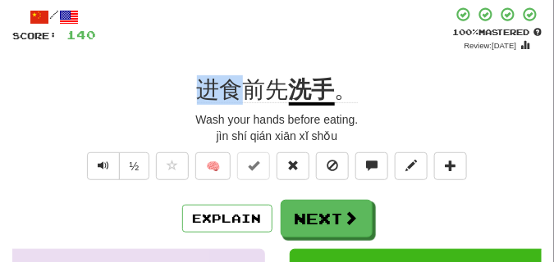
drag, startPoint x: 194, startPoint y: 86, endPoint x: 253, endPoint y: 87, distance: 58.2
click at [253, 87] on div "进食前先 洗手 。" at bounding box center [276, 90] width 529 height 30
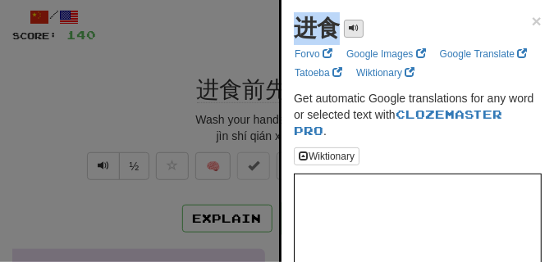
drag, startPoint x: 293, startPoint y: 28, endPoint x: 344, endPoint y: 32, distance: 51.0
copy div "进食"
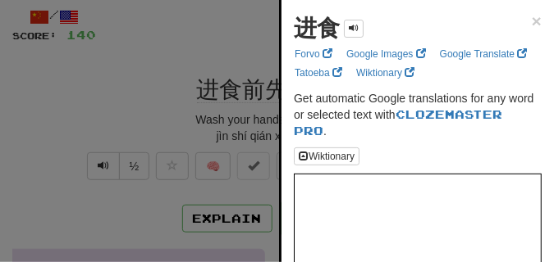
click at [241, 39] on div at bounding box center [277, 131] width 554 height 262
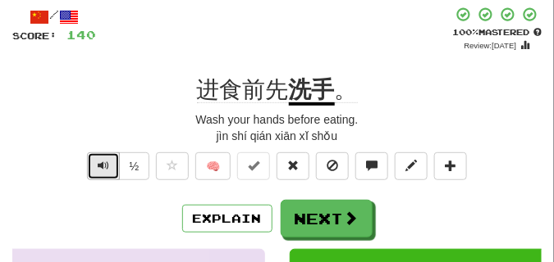
click at [107, 162] on span "Text-to-speech controls" at bounding box center [103, 165] width 11 height 11
click at [106, 167] on span "Text-to-speech controls" at bounding box center [103, 165] width 11 height 11
click at [98, 171] on span "Text-to-speech controls" at bounding box center [103, 165] width 11 height 11
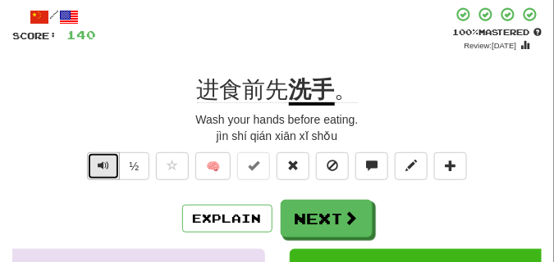
click at [98, 171] on span "Text-to-speech controls" at bounding box center [103, 165] width 11 height 11
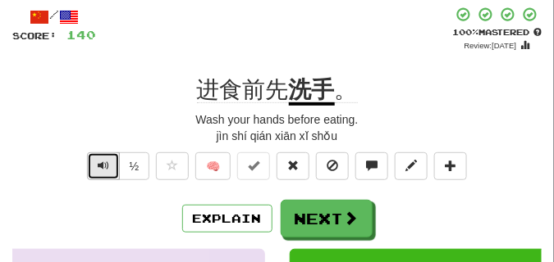
click at [98, 171] on span "Text-to-speech controls" at bounding box center [103, 165] width 11 height 11
click at [98, 170] on span "Text-to-speech controls" at bounding box center [103, 165] width 11 height 11
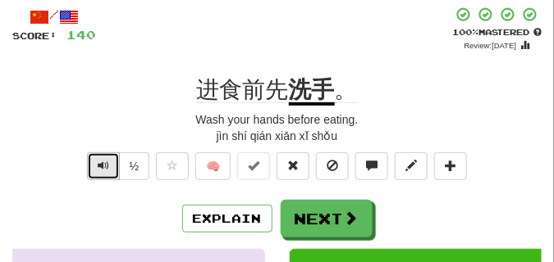
click at [98, 170] on span "Text-to-speech controls" at bounding box center [103, 165] width 11 height 11
